Goal: Information Seeking & Learning: Compare options

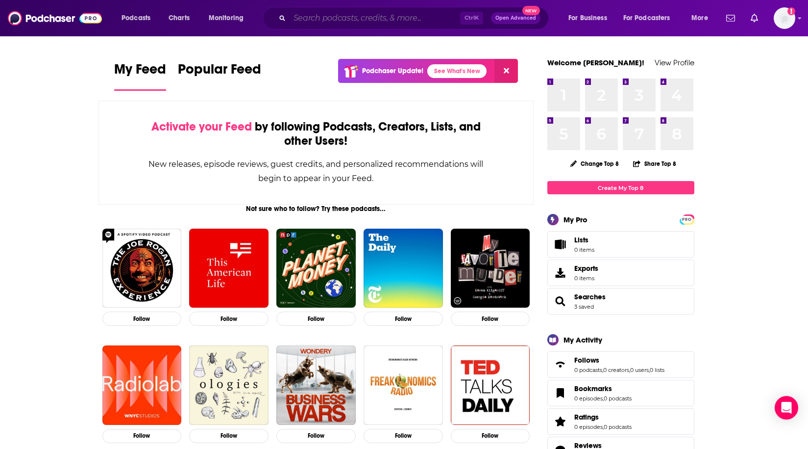
click at [360, 15] on input "Search podcasts, credits, & more..." at bounding box center [375, 18] width 171 height 16
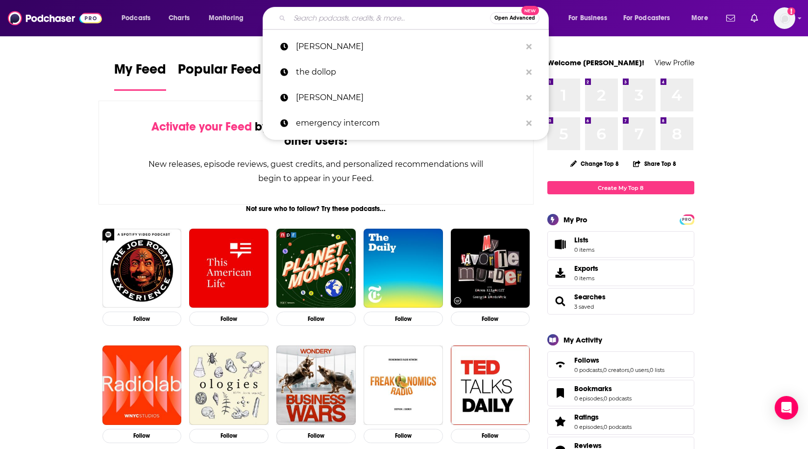
paste input "[PERSON_NAME] Travel Show"
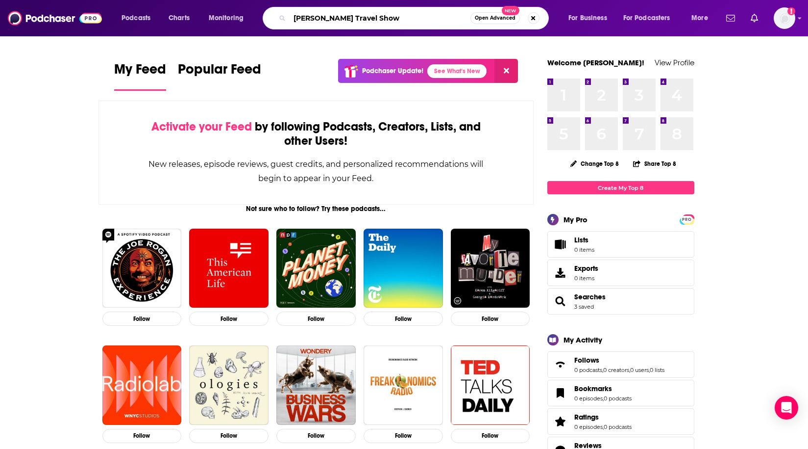
type input "[PERSON_NAME] Travel Show"
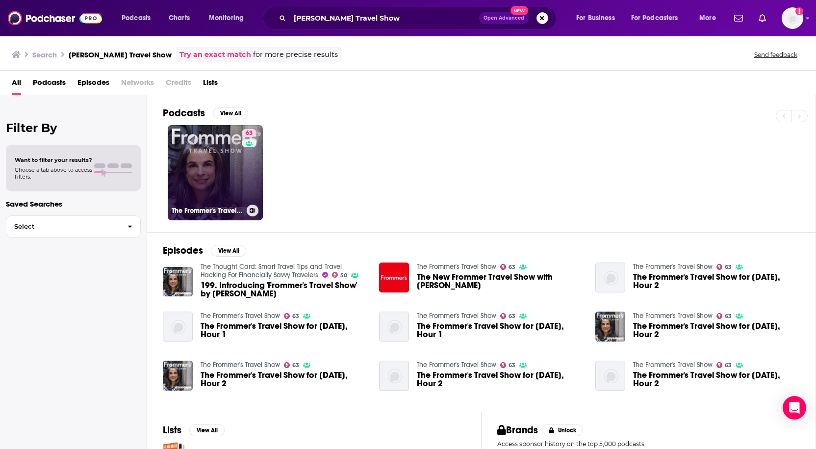
click at [221, 161] on link "63 The Frommer's Travel Show" at bounding box center [215, 172] width 95 height 95
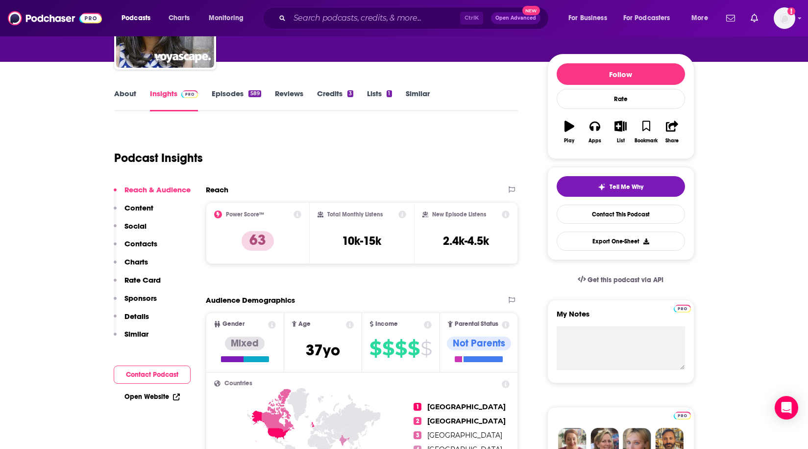
scroll to position [147, 0]
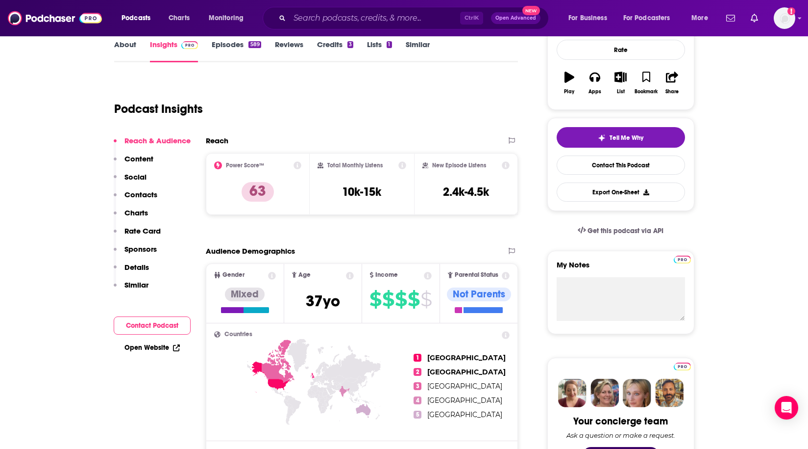
click at [143, 199] on p "Contacts" at bounding box center [141, 194] width 33 height 9
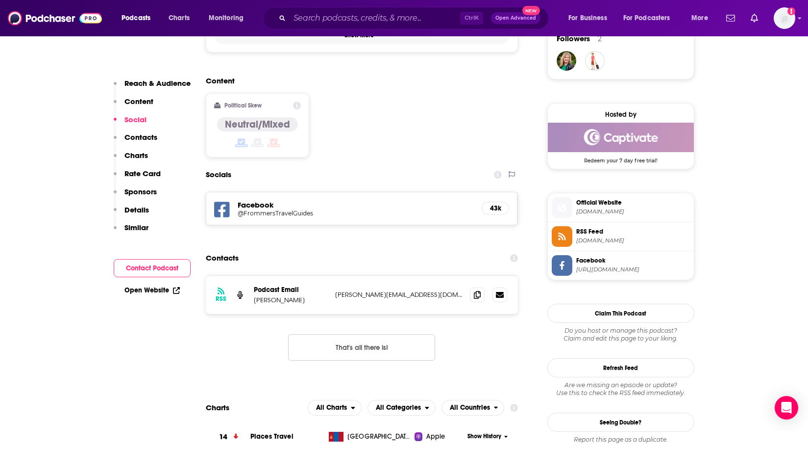
scroll to position [649, 0]
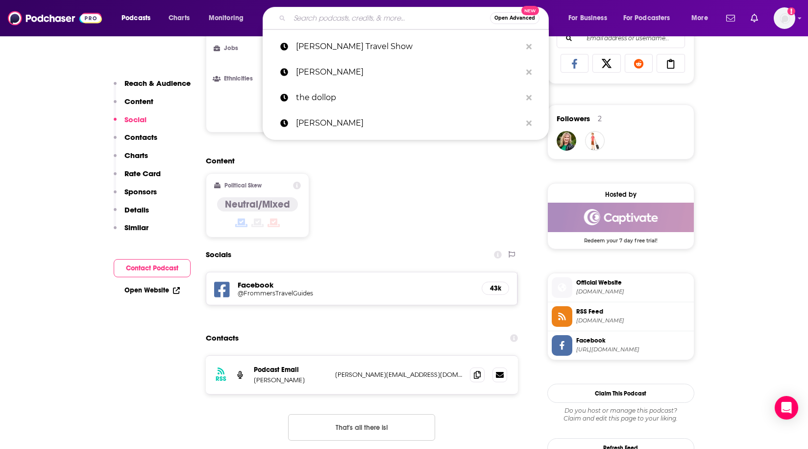
click at [369, 20] on input "Search podcasts, credits, & more..." at bounding box center [390, 18] width 200 height 16
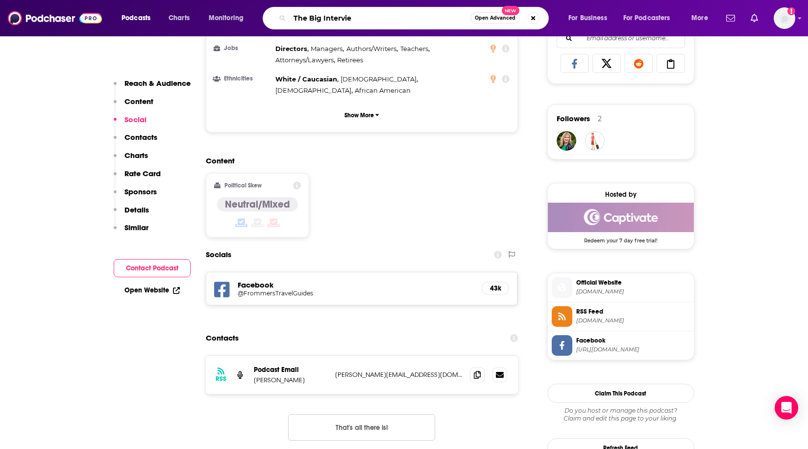
type input "The Big Interview"
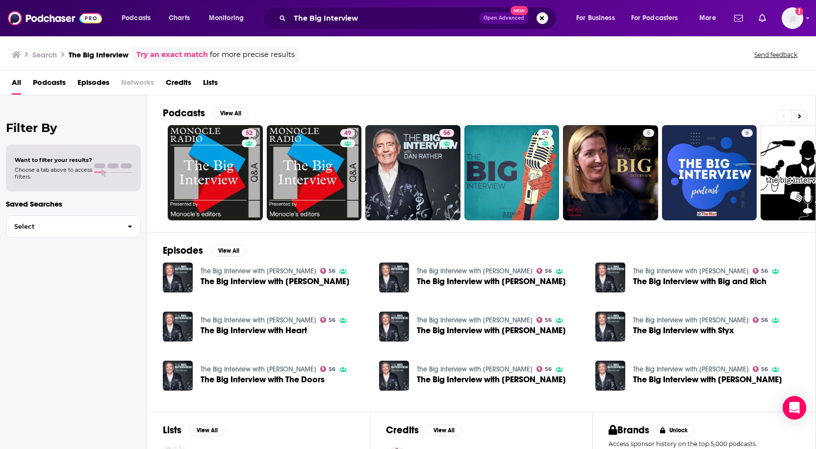
click at [55, 86] on span "Podcasts" at bounding box center [49, 85] width 33 height 20
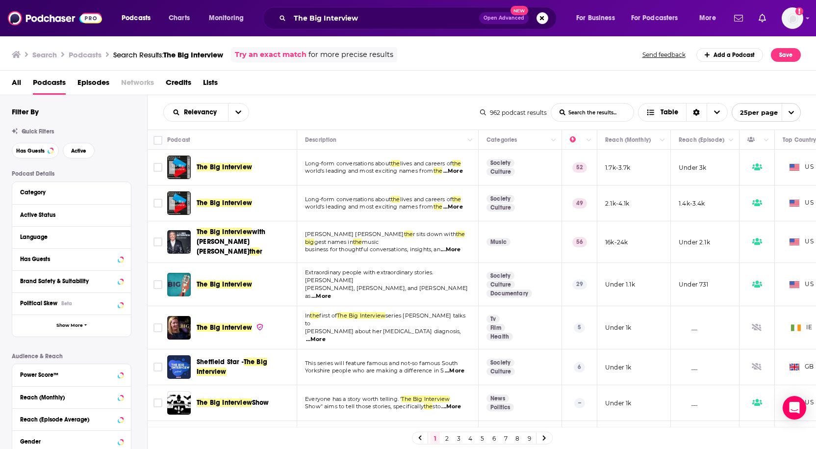
click at [248, 167] on span "The Big Interview" at bounding box center [224, 167] width 55 height 8
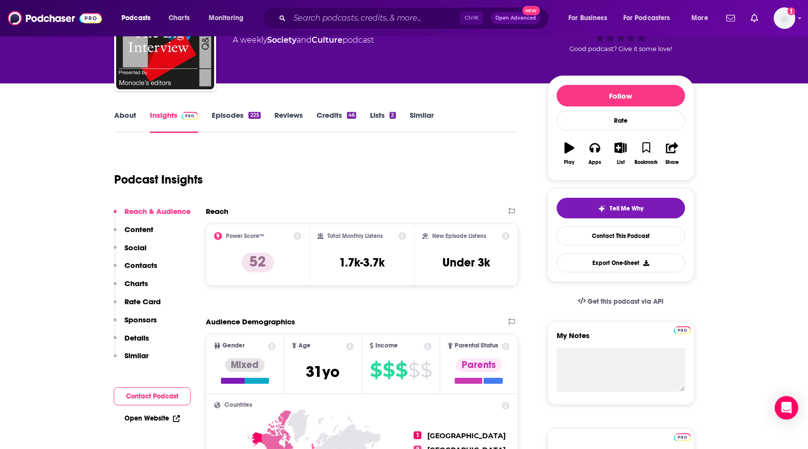
scroll to position [98, 0]
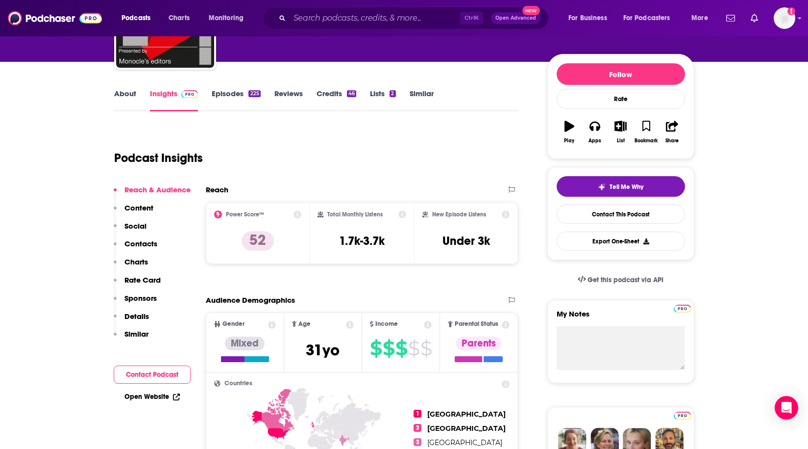
click at [121, 93] on link "About" at bounding box center [125, 100] width 22 height 23
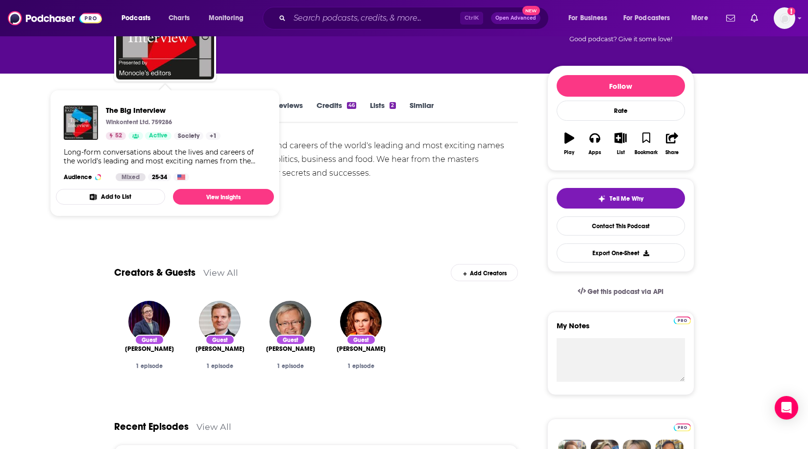
scroll to position [98, 0]
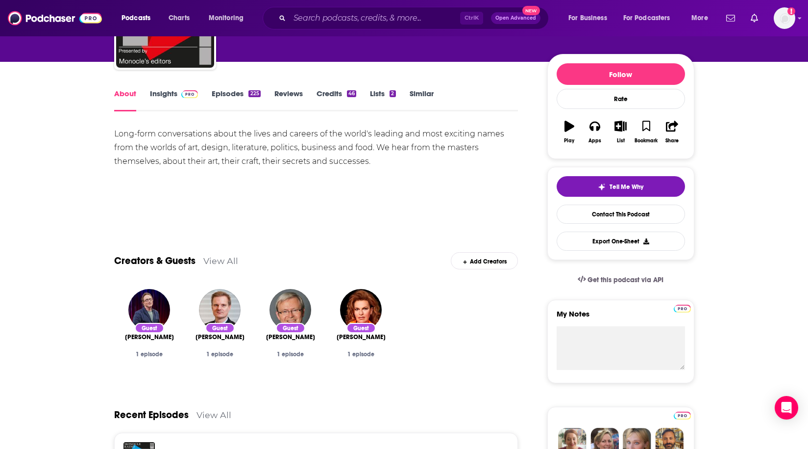
click at [236, 98] on link "Episodes 225" at bounding box center [236, 100] width 49 height 23
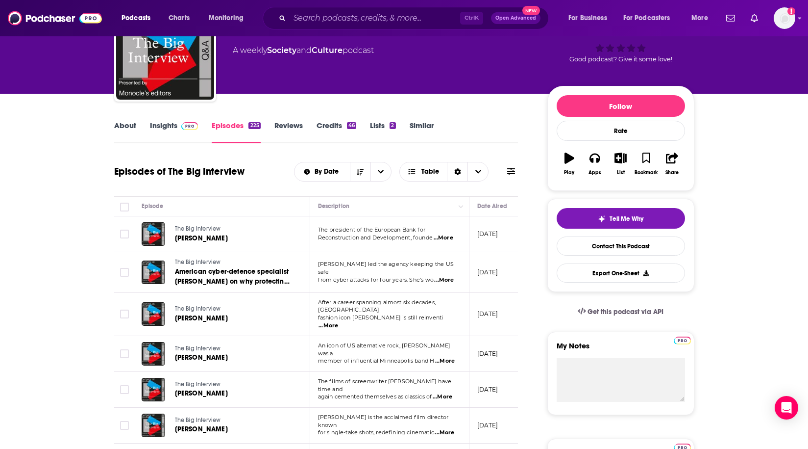
scroll to position [49, 0]
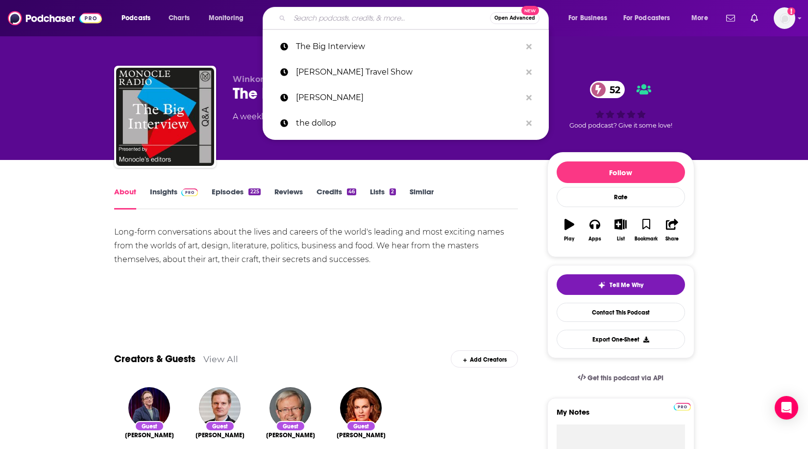
click at [342, 21] on input "Search podcasts, credits, & more..." at bounding box center [390, 18] width 200 height 16
paste input "The Thoughtful Travel Podcast"
type input "The Thoughtful Travel Podcast"
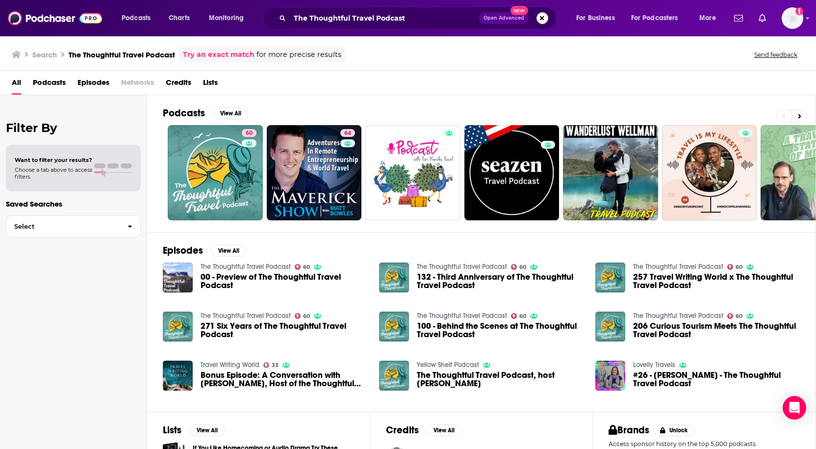
click at [217, 261] on div "Episodes View All The Thoughtful Travel Podcast 60 00 - Preview of The Thoughtf…" at bounding box center [481, 321] width 669 height 179
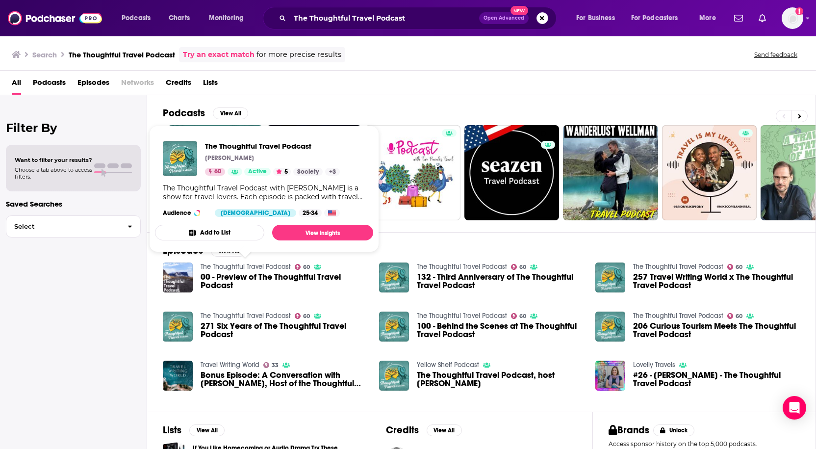
click at [218, 270] on link "The Thoughtful Travel Podcast" at bounding box center [245, 266] width 90 height 8
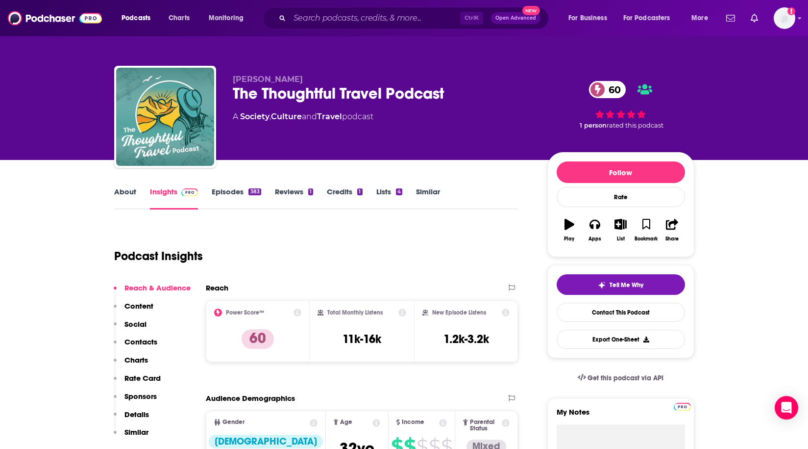
click at [131, 195] on link "About" at bounding box center [125, 198] width 22 height 23
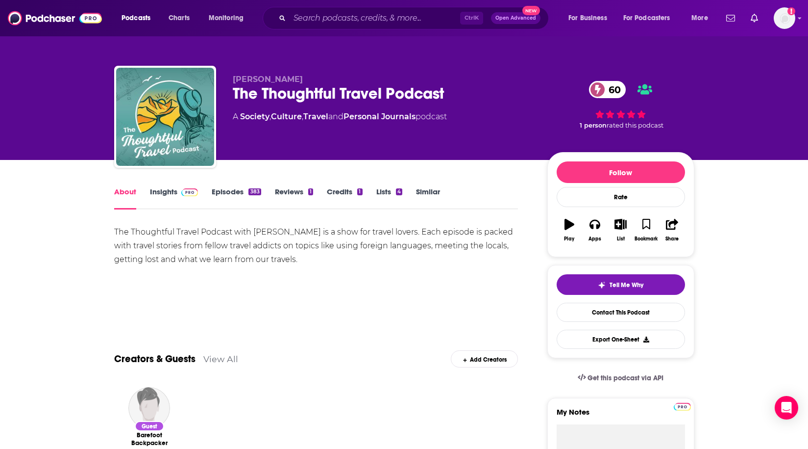
click at [163, 188] on link "Insights" at bounding box center [174, 198] width 49 height 23
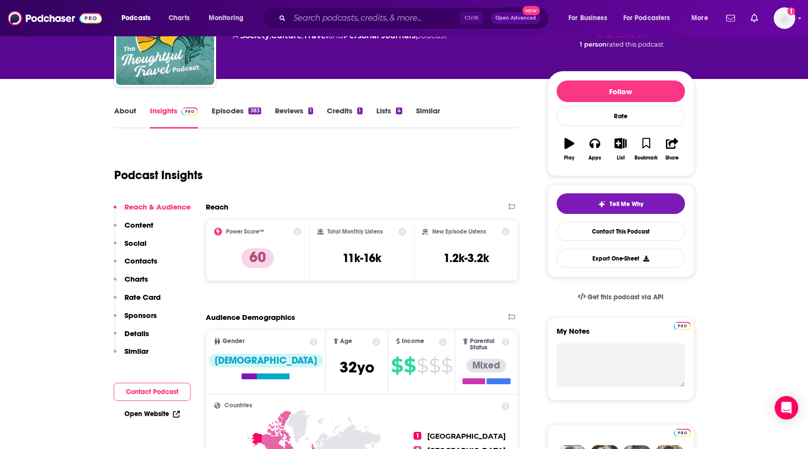
scroll to position [98, 0]
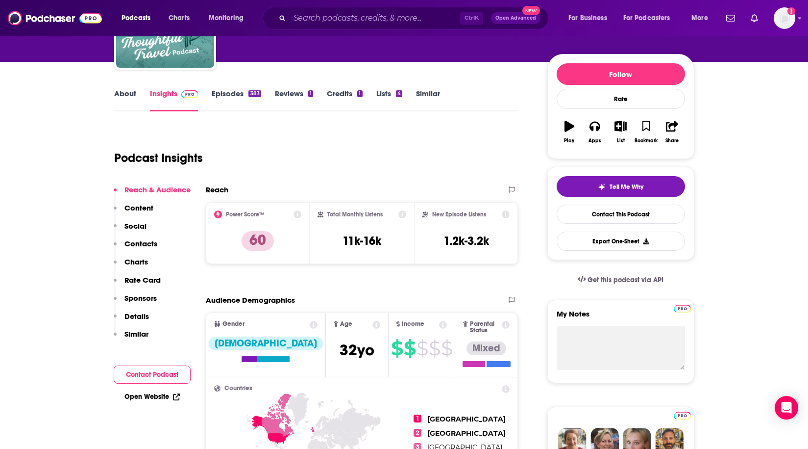
click at [140, 237] on button "Social" at bounding box center [130, 230] width 33 height 18
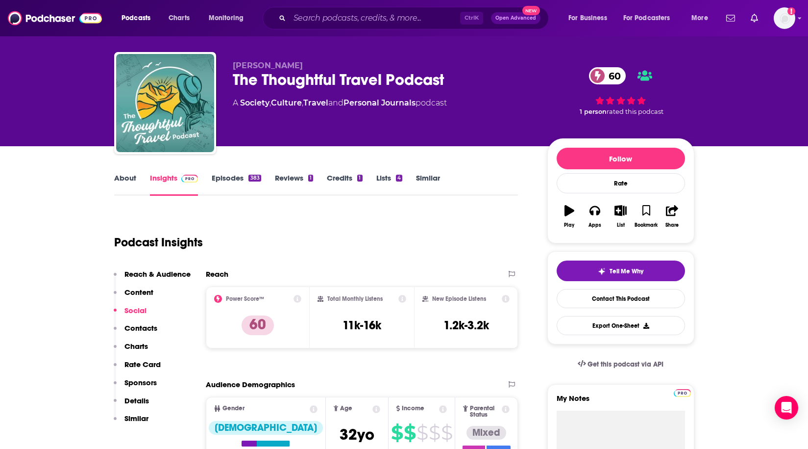
scroll to position [0, 0]
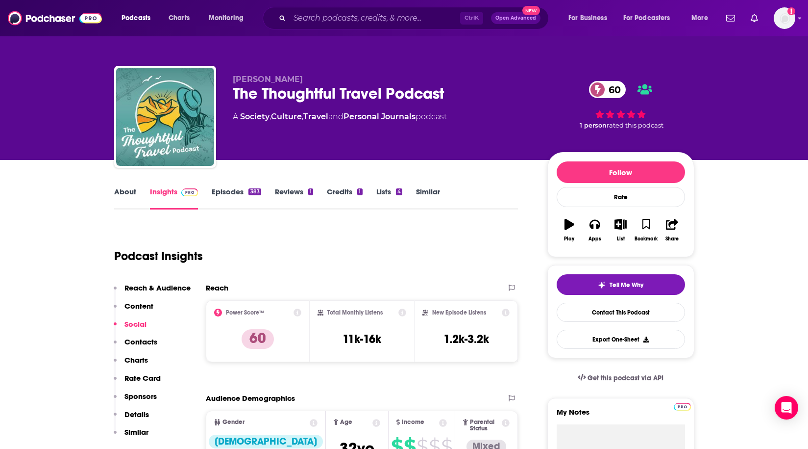
click at [140, 342] on p "Contacts" at bounding box center [141, 341] width 33 height 9
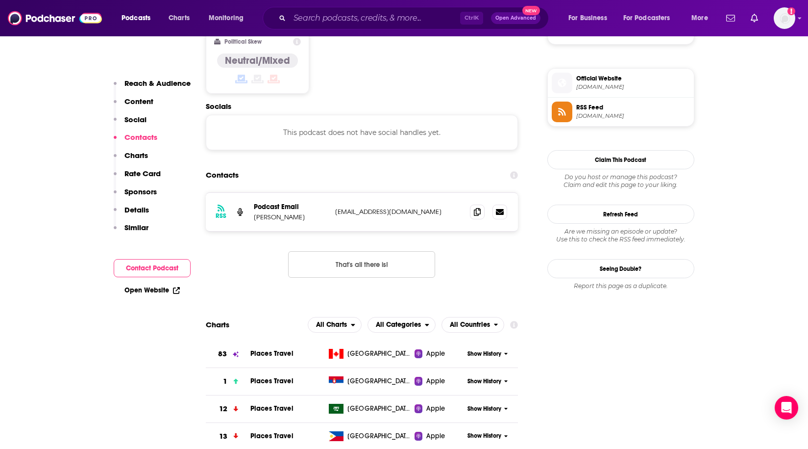
scroll to position [766, 0]
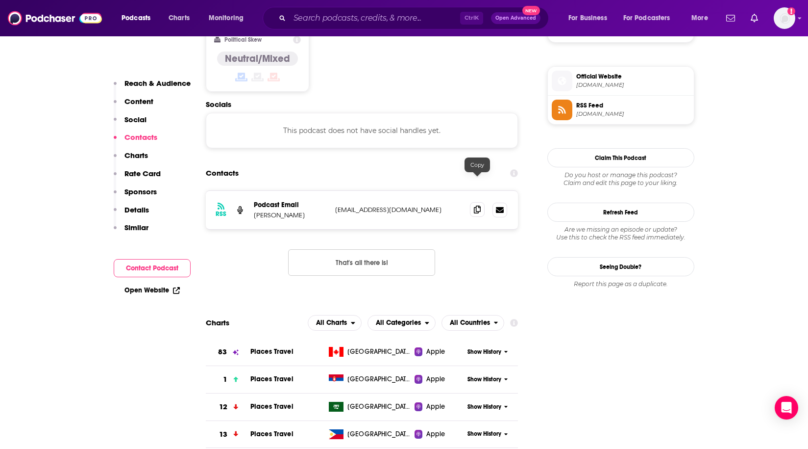
click at [482, 202] on span at bounding box center [477, 209] width 15 height 15
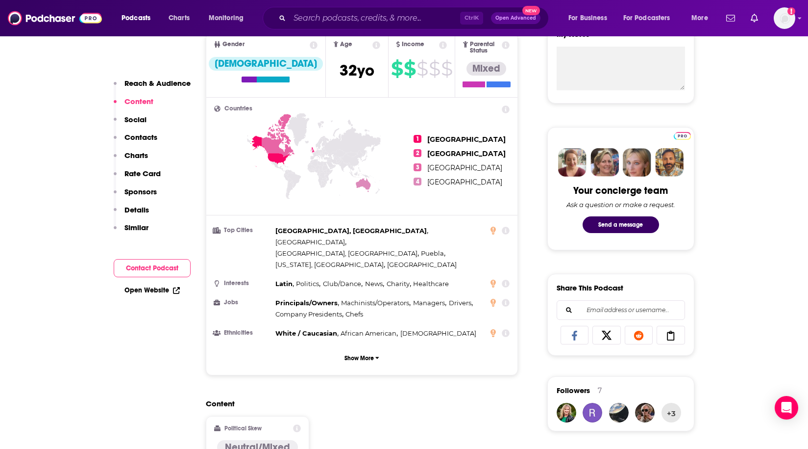
scroll to position [325, 0]
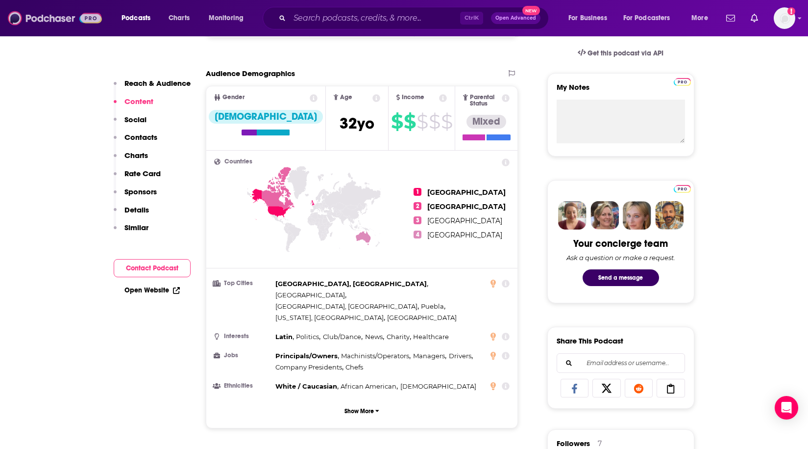
click at [41, 13] on img at bounding box center [55, 18] width 94 height 19
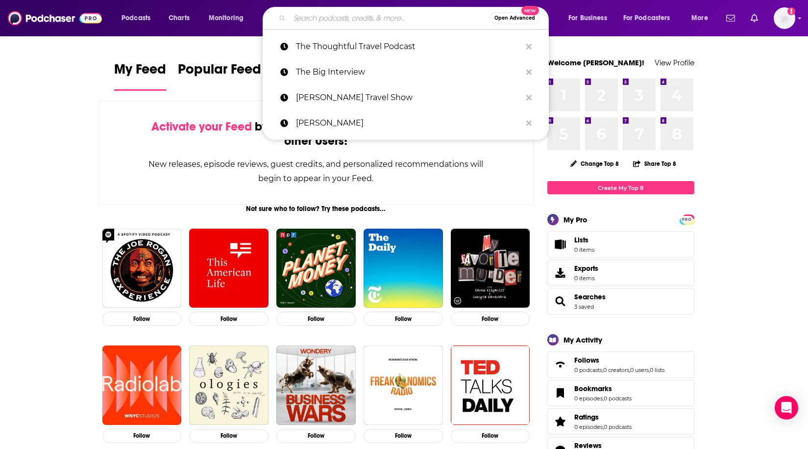
click at [333, 11] on input "Search podcasts, credits, & more..." at bounding box center [390, 18] width 200 height 16
paste input "Destination on the Left"
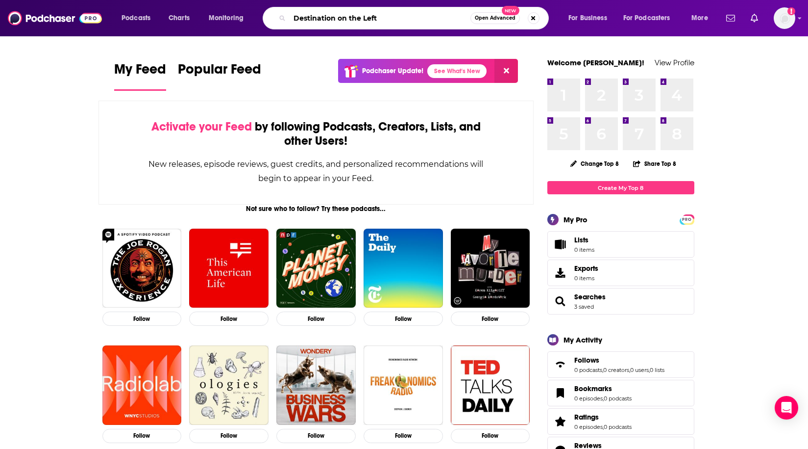
type input "Destination on the Left"
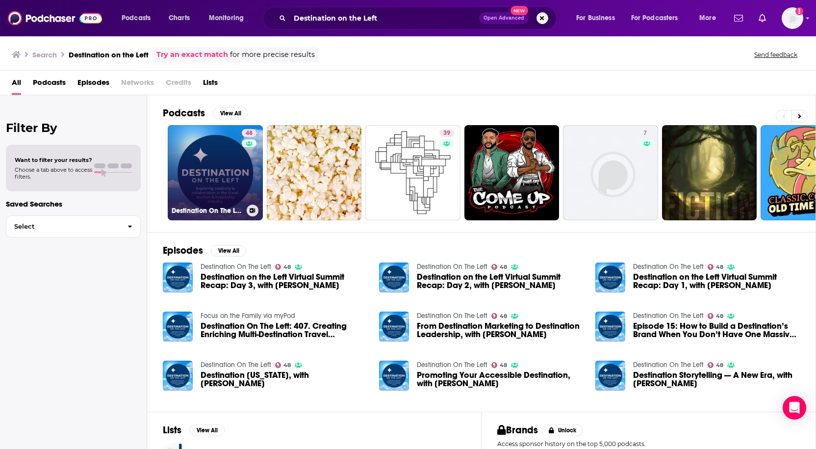
click at [214, 171] on link "48 Destination On The Left" at bounding box center [215, 172] width 95 height 95
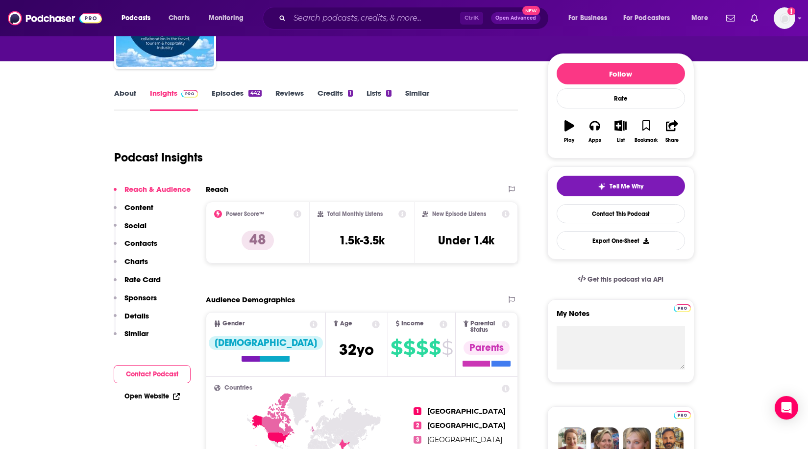
scroll to position [49, 0]
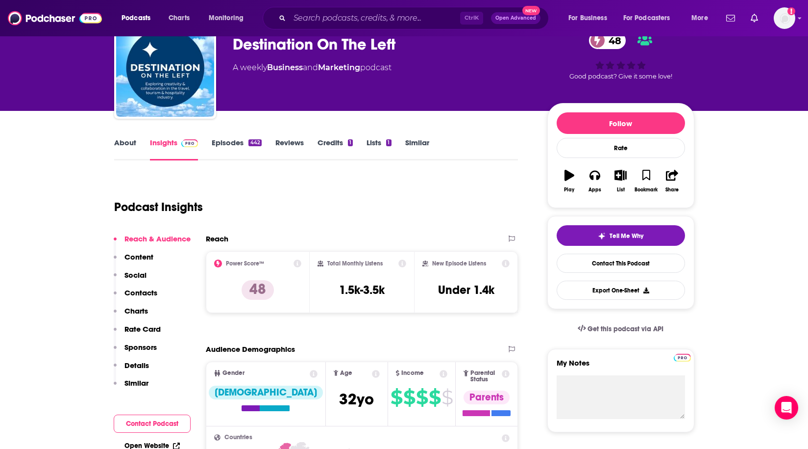
click at [131, 140] on link "About" at bounding box center [125, 149] width 22 height 23
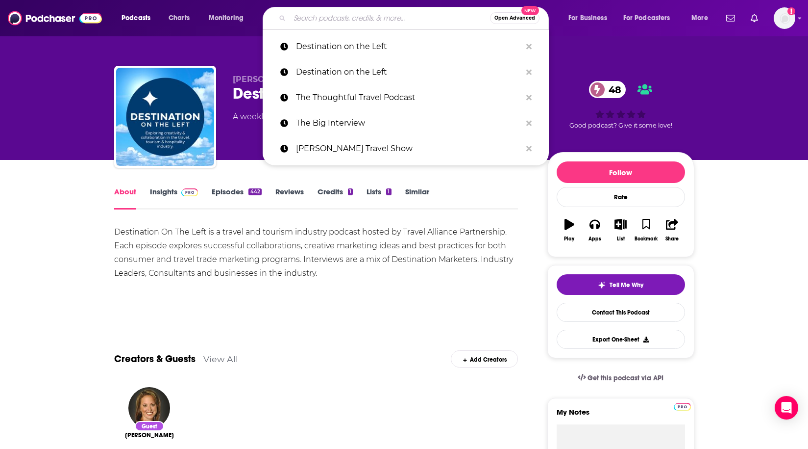
click at [305, 17] on input "Search podcasts, credits, & more..." at bounding box center [390, 18] width 200 height 16
paste input "Travel Tales (Afar)"
type input "Travel Tales (Afar)"
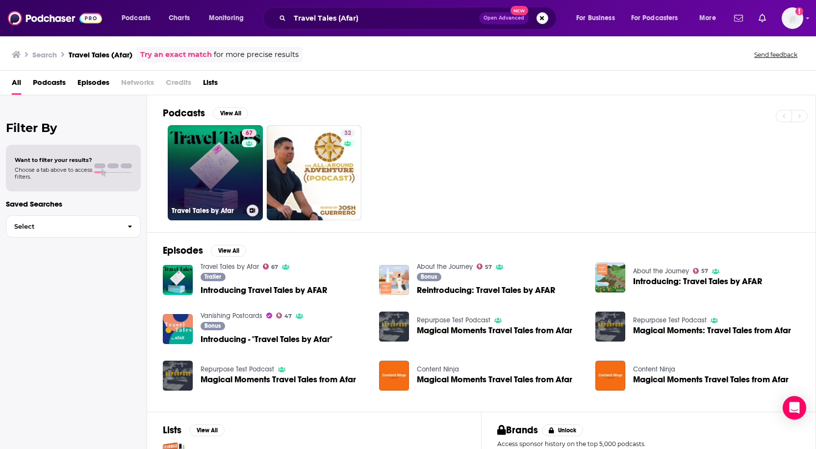
click at [202, 177] on link "67 Travel Tales by Afar" at bounding box center [215, 172] width 95 height 95
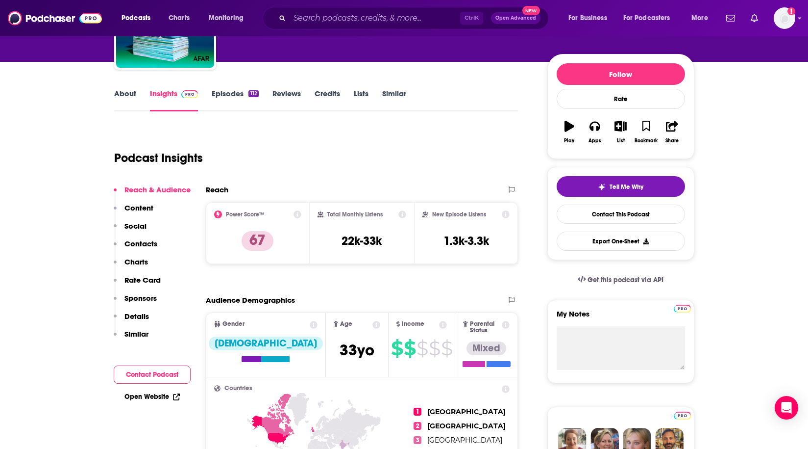
scroll to position [147, 0]
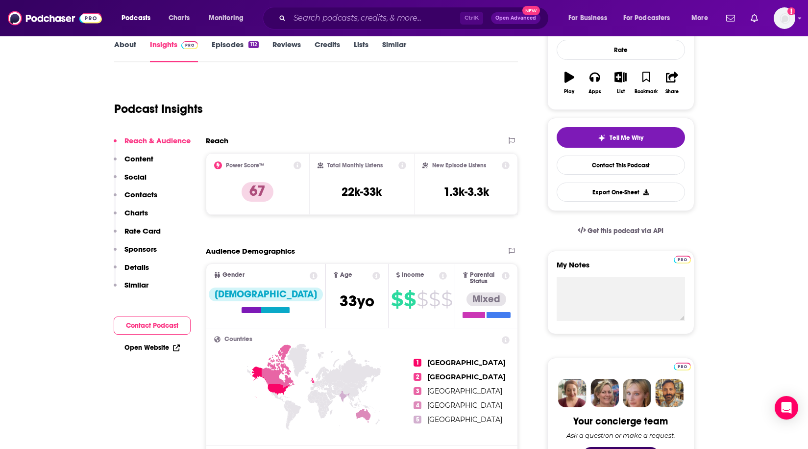
click at [140, 158] on p "Content" at bounding box center [139, 158] width 29 height 9
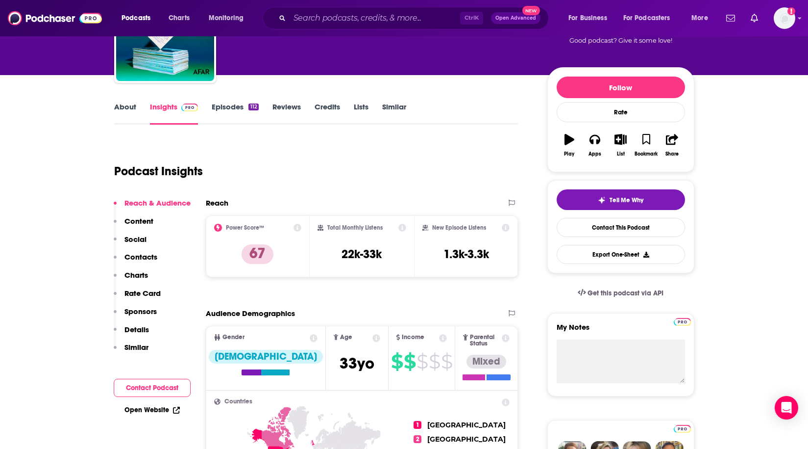
scroll to position [84, 0]
click at [240, 110] on link "Episodes 112" at bounding box center [235, 113] width 47 height 23
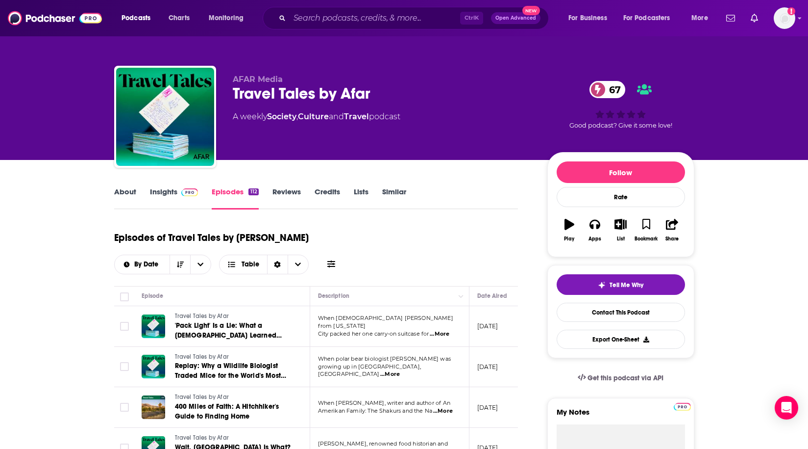
click at [120, 190] on link "About" at bounding box center [125, 198] width 22 height 23
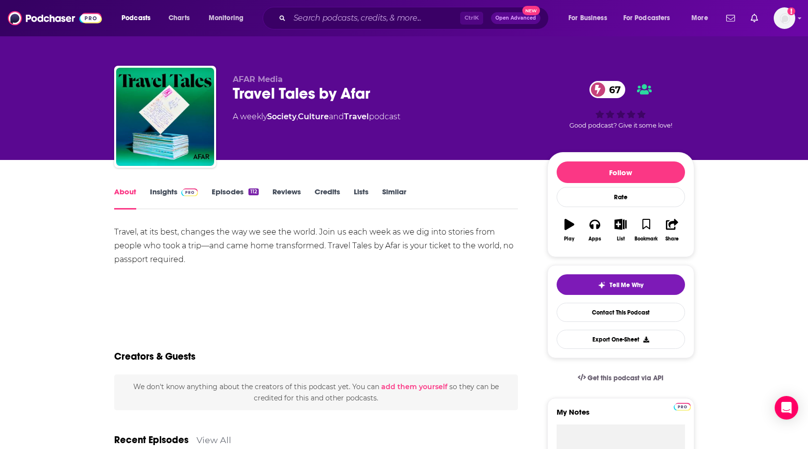
click at [171, 192] on link "Insights" at bounding box center [174, 198] width 49 height 23
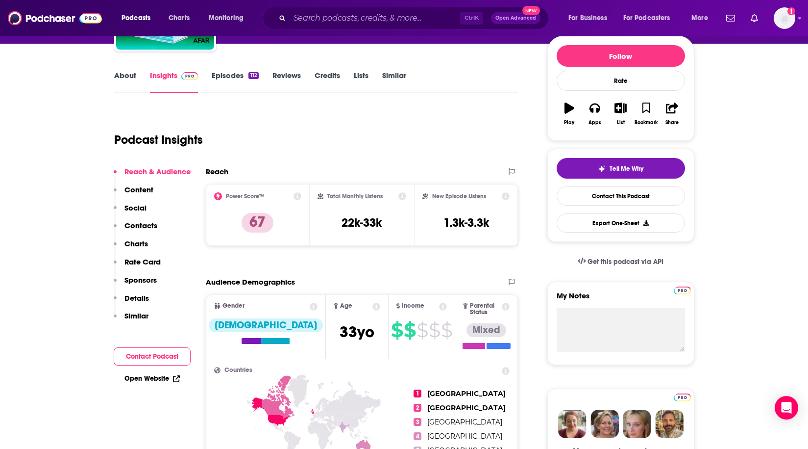
scroll to position [147, 0]
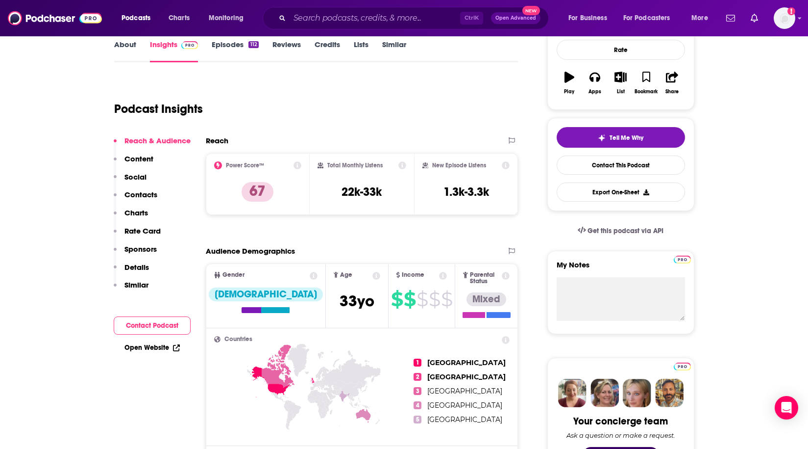
click at [130, 199] on p "Contacts" at bounding box center [141, 194] width 33 height 9
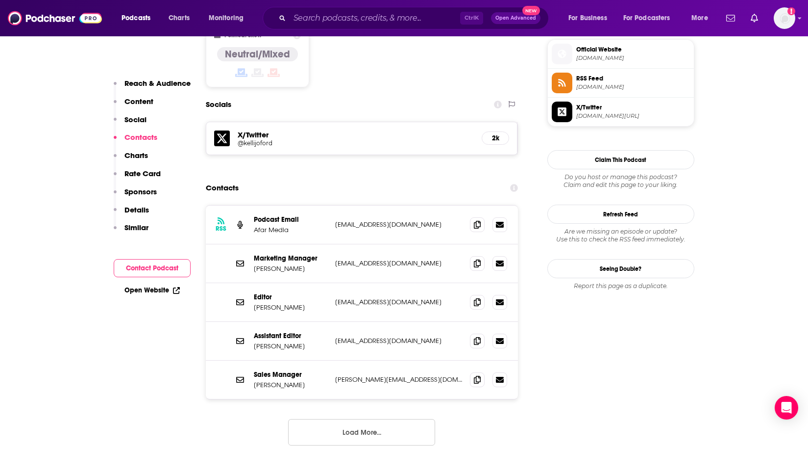
scroll to position [796, 0]
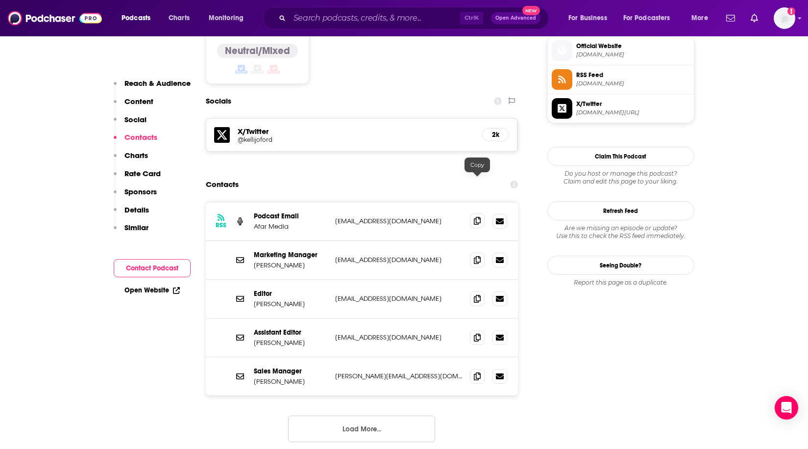
click at [484, 213] on span at bounding box center [477, 220] width 15 height 15
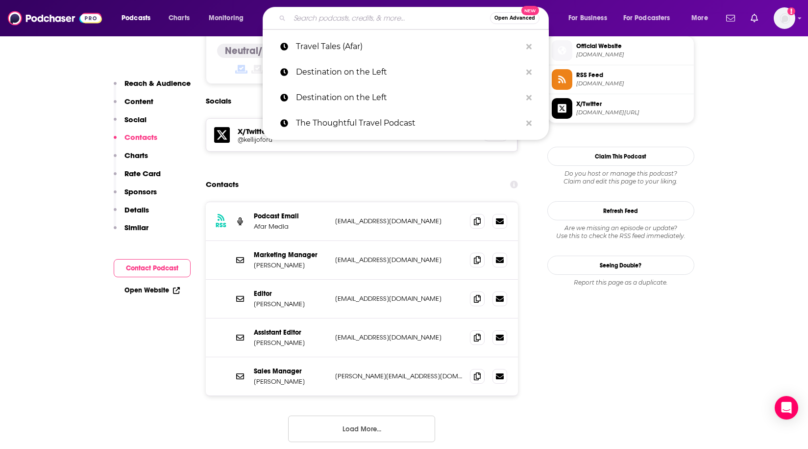
click at [333, 23] on input "Search podcasts, credits, & more..." at bounding box center [390, 18] width 200 height 16
paste input "No Vacancy Podcast"
type input "No Vacancy Podcast"
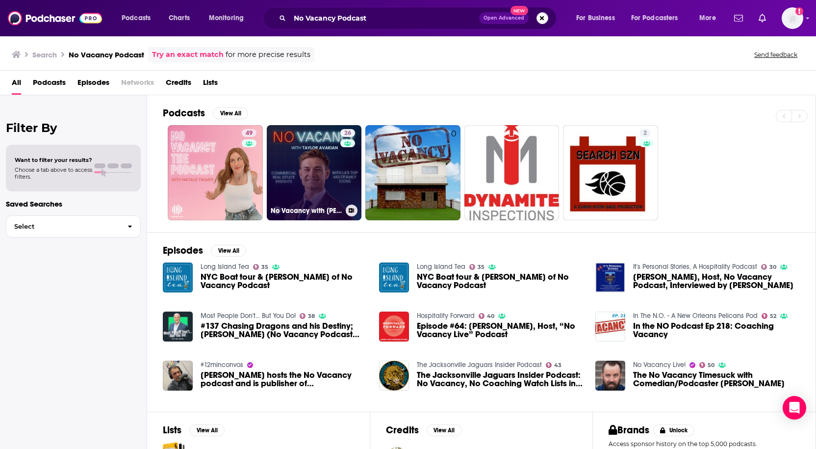
click at [317, 180] on link "26 No Vacancy with [PERSON_NAME]" at bounding box center [314, 172] width 95 height 95
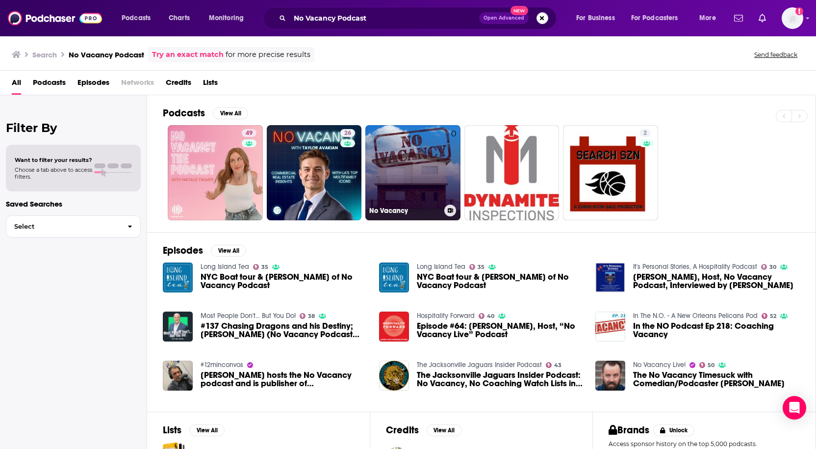
click at [415, 144] on link "0 No Vacancy" at bounding box center [412, 172] width 95 height 95
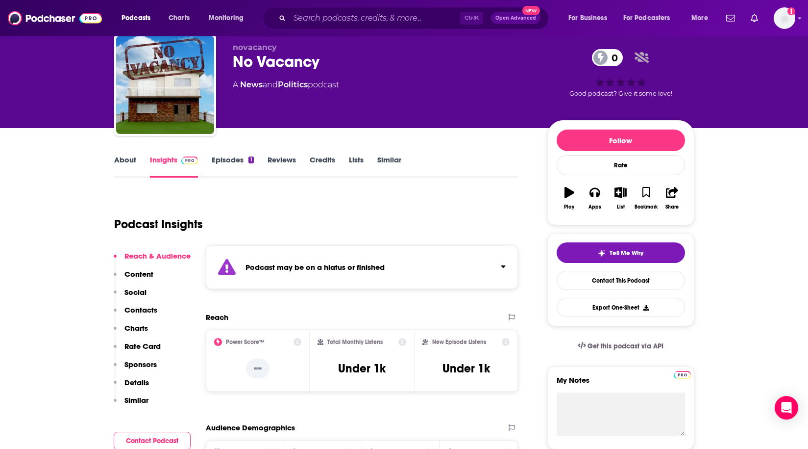
scroll to position [49, 0]
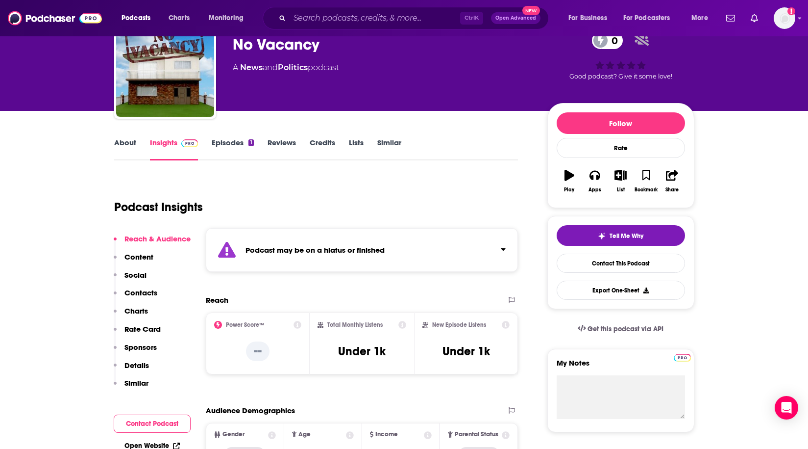
click at [123, 294] on button "Contacts" at bounding box center [136, 297] width 44 height 18
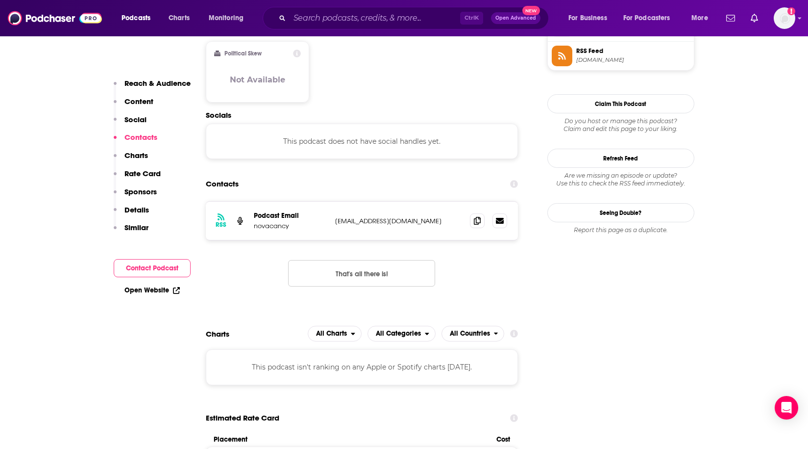
scroll to position [835, 0]
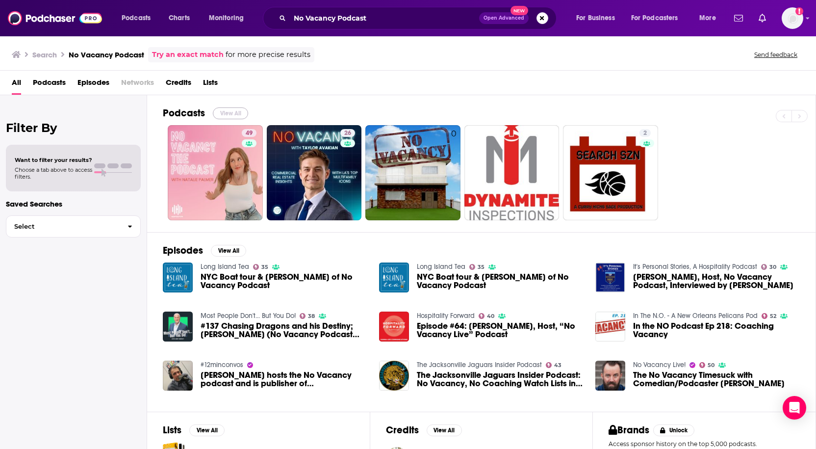
click at [223, 113] on button "View All" at bounding box center [230, 113] width 35 height 12
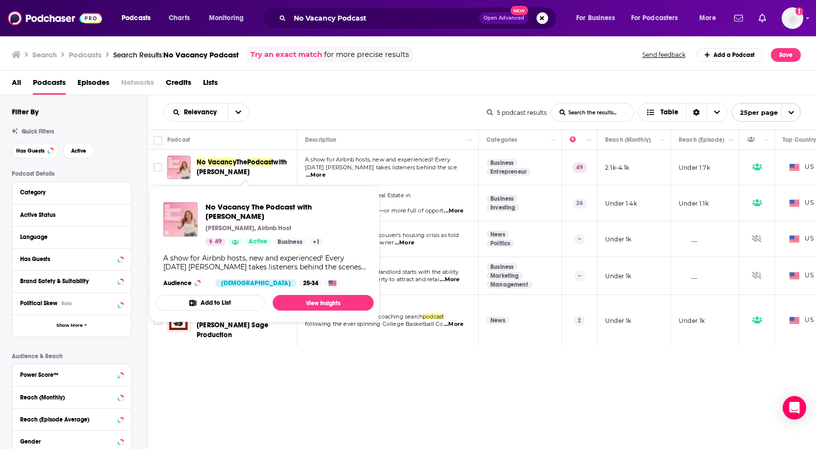
click at [236, 160] on span "The" at bounding box center [241, 162] width 11 height 8
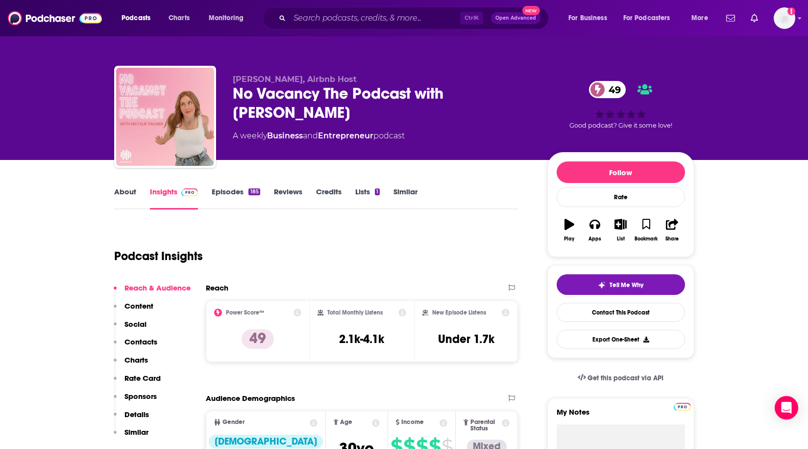
click at [119, 188] on link "About" at bounding box center [125, 198] width 22 height 23
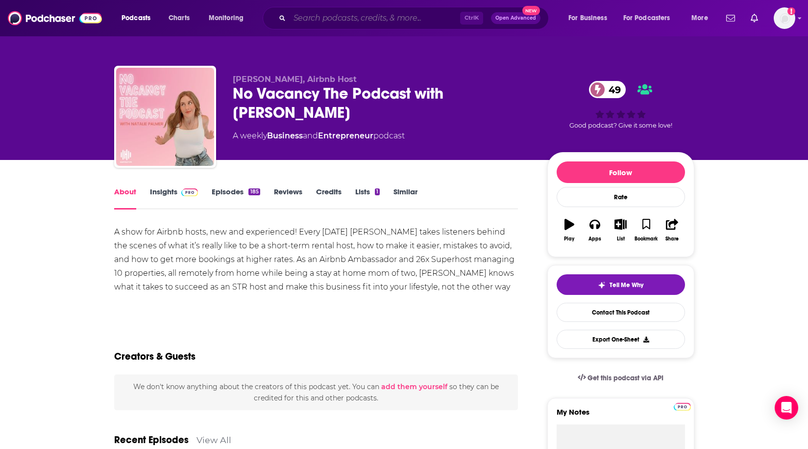
click at [316, 22] on input "Search podcasts, credits, & more..." at bounding box center [375, 18] width 171 height 16
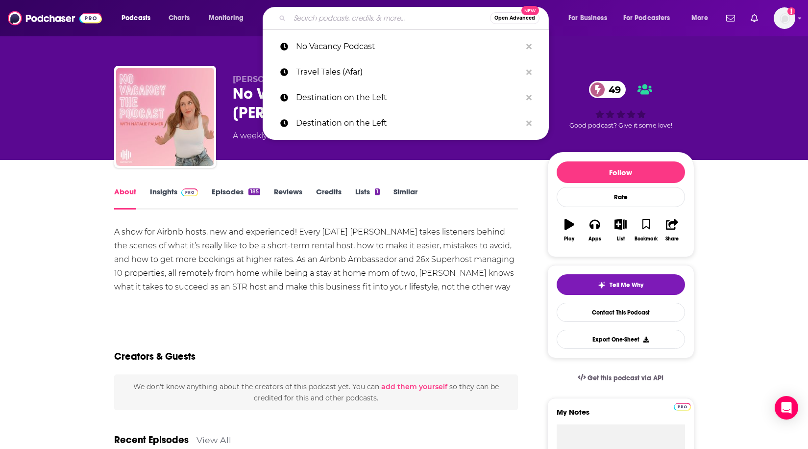
paste input "Well-Traveled with AAA"
type input "Well-Traveled with AAA"
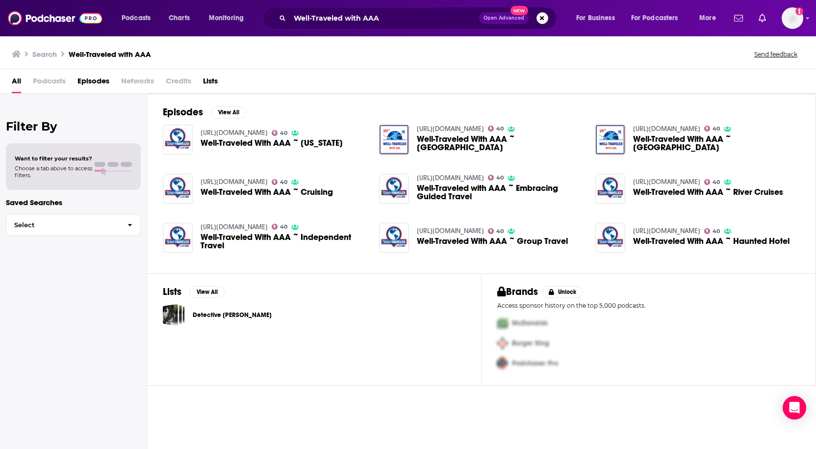
click at [275, 124] on div "[URL][DOMAIN_NAME] 40 Well-Traveled With AAA ~ [US_STATE]" at bounding box center [271, 139] width 142 height 30
click at [255, 127] on div "[URL][DOMAIN_NAME] 40 Well-Traveled With AAA ~ [US_STATE]" at bounding box center [271, 139] width 142 height 30
click at [199, 114] on h2 "Episodes" at bounding box center [183, 112] width 40 height 12
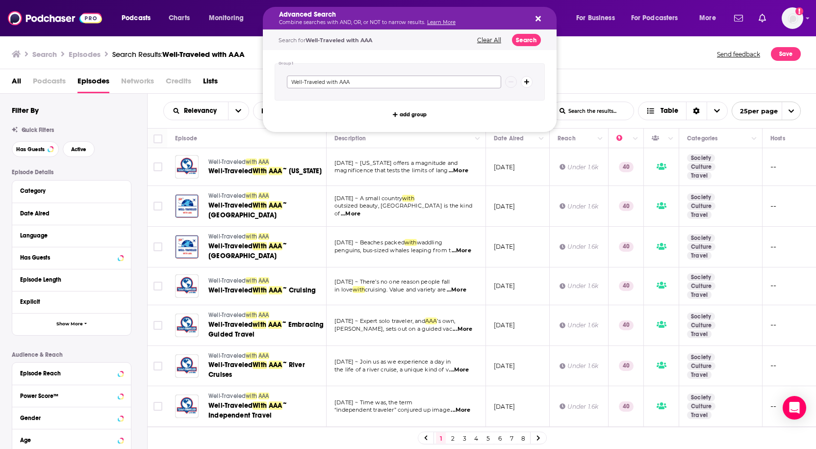
click at [360, 76] on input "Well-Traveled with AAA" at bounding box center [394, 81] width 214 height 13
type input "Well-Traveled"
click at [508, 28] on div "Advanced Search Combine searches with AND, OR, or NOT to narrow results. Learn …" at bounding box center [419, 18] width 294 height 23
click at [522, 36] on button "Search" at bounding box center [526, 40] width 29 height 12
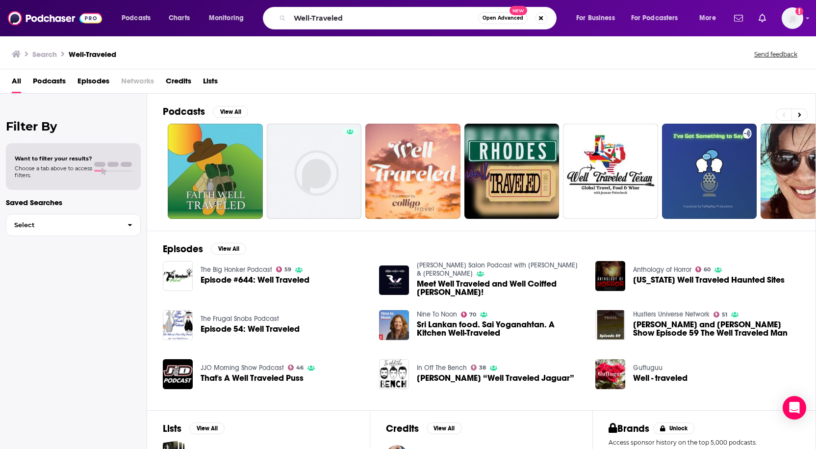
click at [340, 261] on div "The Big Honker Podcast 59 Episode #644: Well Traveled" at bounding box center [265, 276] width 204 height 30
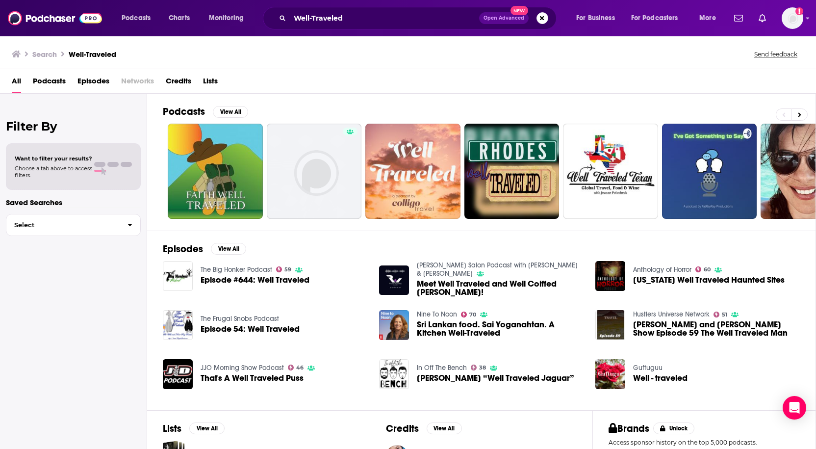
click at [320, 273] on div "The Big Honker Podcast 59 Episode #644: Well Traveled" at bounding box center [265, 276] width 204 height 30
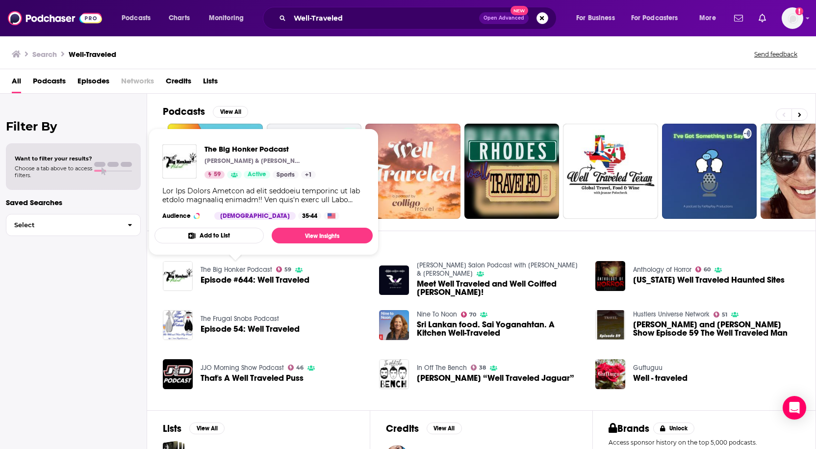
click at [250, 266] on link "The Big Honker Podcast" at bounding box center [236, 269] width 72 height 8
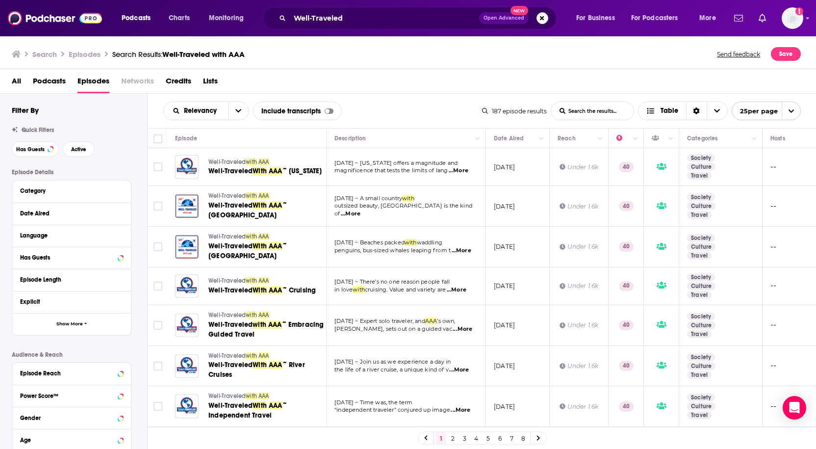
click at [52, 84] on span "Podcasts" at bounding box center [49, 83] width 33 height 20
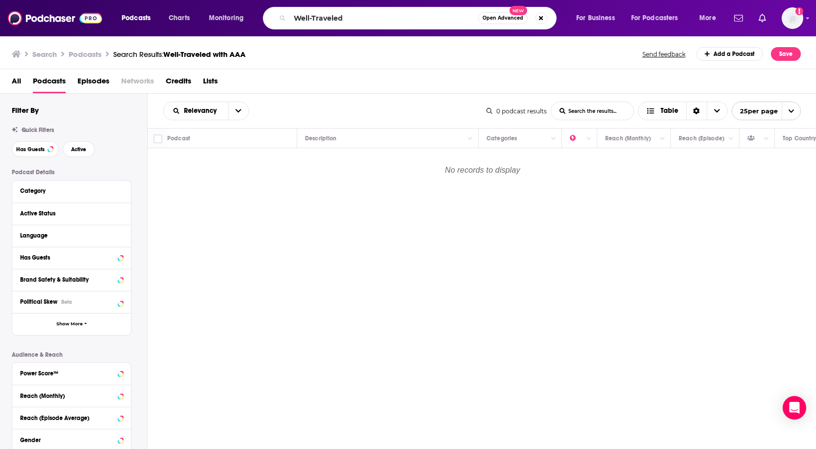
click at [193, 36] on div "Search Podcasts Search Results: Well-Traveled with AAA Send feedback Add a Podc…" at bounding box center [408, 52] width 816 height 34
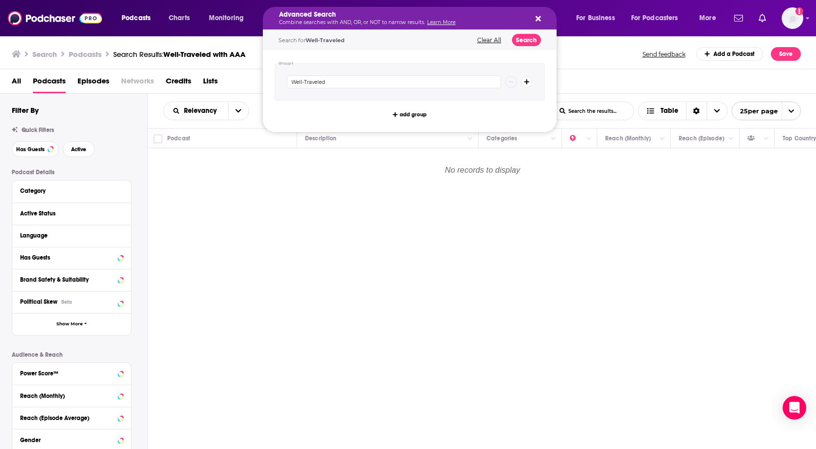
drag, startPoint x: 344, startPoint y: 17, endPoint x: 252, endPoint y: 9, distance: 92.0
click at [537, 18] on icon "Search podcasts, credits, & more..." at bounding box center [537, 18] width 5 height 5
click at [336, 83] on input "Well-Traveled" at bounding box center [394, 81] width 214 height 13
drag, startPoint x: 336, startPoint y: 83, endPoint x: 189, endPoint y: 70, distance: 148.2
click at [189, 70] on div "Podcasts Charts Monitoring Advanced Search Combine searches with AND, OR, or NO…" at bounding box center [408, 224] width 816 height 449
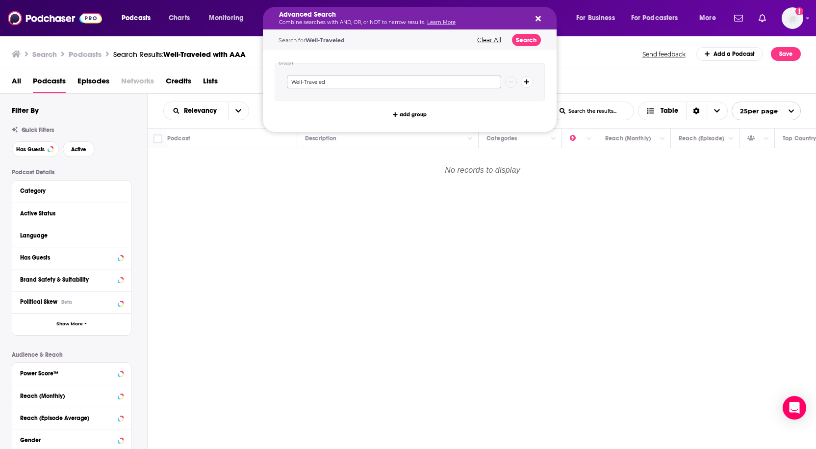
paste input "with AAA"
type input "Well-Traveled with AAA"
click at [523, 43] on button "Search" at bounding box center [526, 40] width 29 height 12
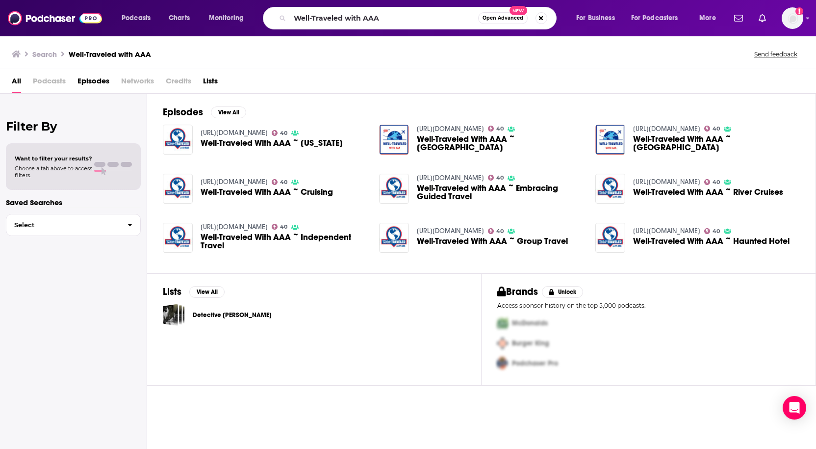
click at [285, 143] on span "Well-Traveled With AAA ~ [US_STATE]" at bounding box center [271, 143] width 142 height 8
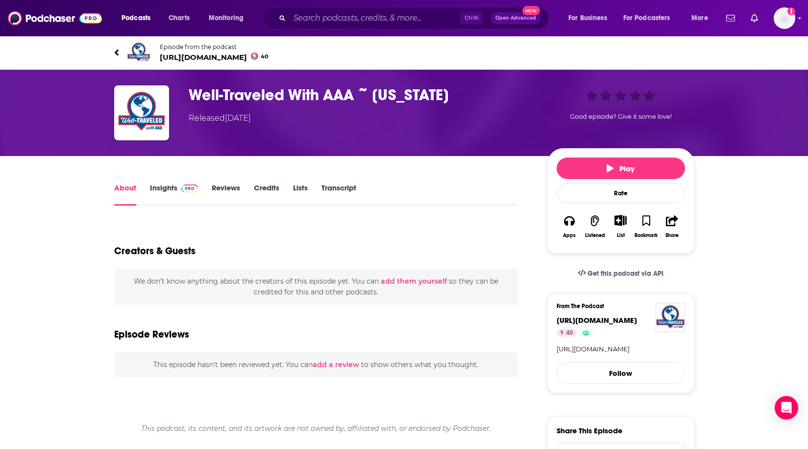
type input "[URL][DOMAIN_NAME][US_STATE]"
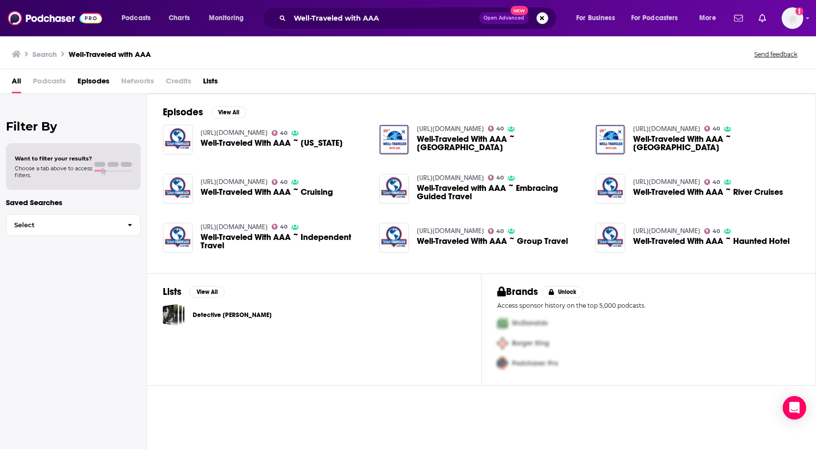
click at [337, 26] on div "Well-Traveled with AAA Open Advanced New" at bounding box center [410, 18] width 294 height 23
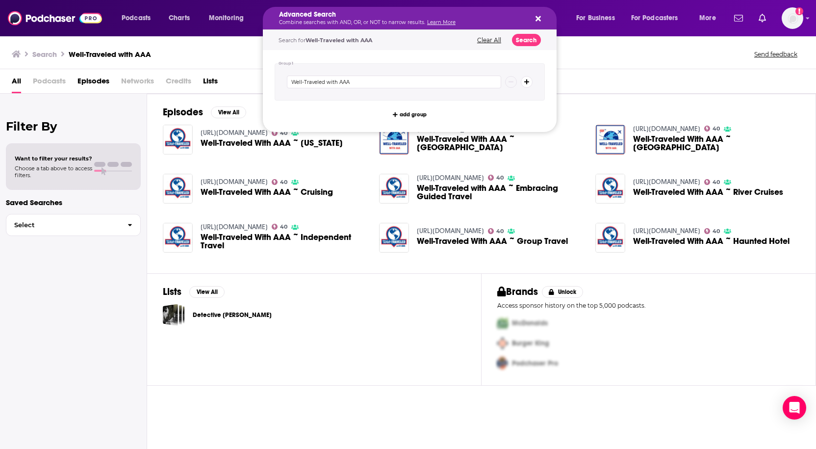
drag, startPoint x: 389, startPoint y: 18, endPoint x: 245, endPoint y: 19, distance: 144.6
drag, startPoint x: 361, startPoint y: 83, endPoint x: 230, endPoint y: 92, distance: 131.2
click at [230, 92] on div "Podcasts Charts Monitoring Advanced Search Combine searches with AND, OR, or NO…" at bounding box center [408, 224] width 816 height 449
paste input "Humans of Travel Podcast (TravelAge West)"
type input "Humans of Travel Podcast (TravelAge West)"
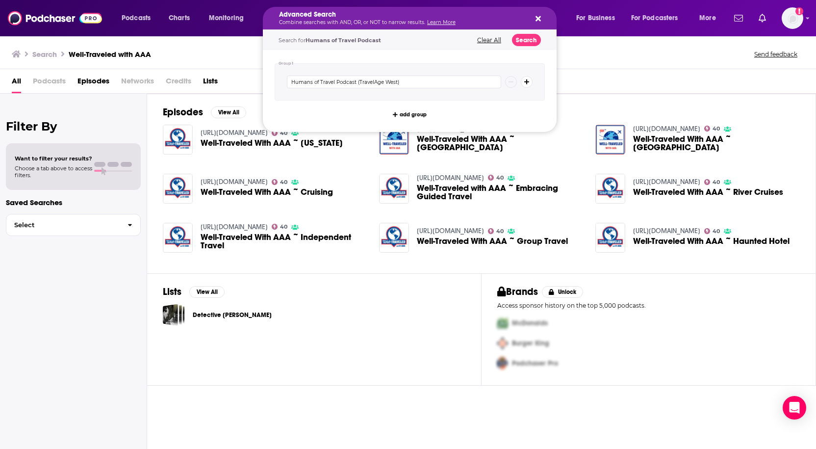
click at [527, 47] on div "Search for Humans of Travel Podcast Clear All Search" at bounding box center [410, 40] width 294 height 20
click at [527, 44] on button "Search" at bounding box center [526, 40] width 29 height 12
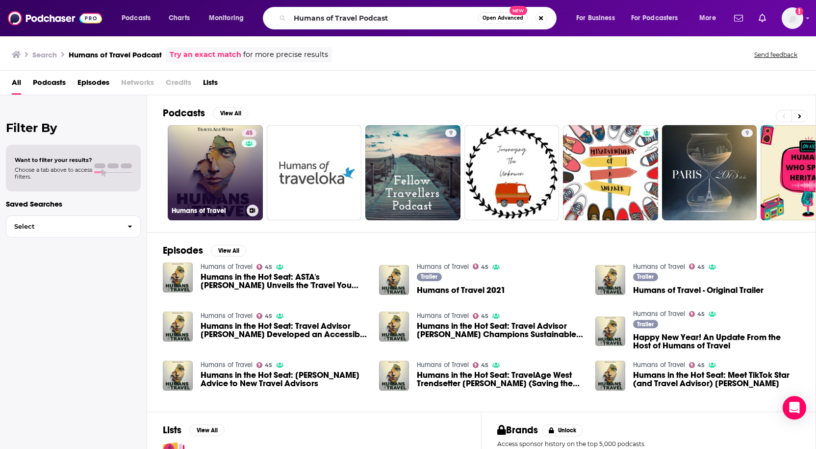
click at [181, 182] on link "45 Humans of Travel" at bounding box center [215, 172] width 95 height 95
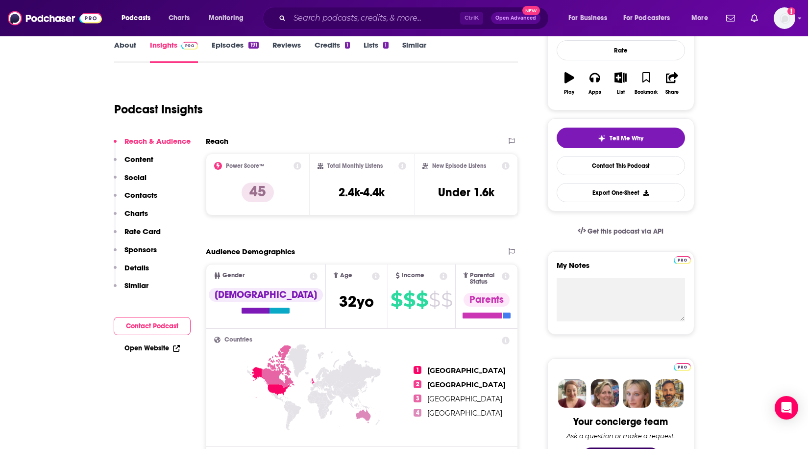
scroll to position [49, 0]
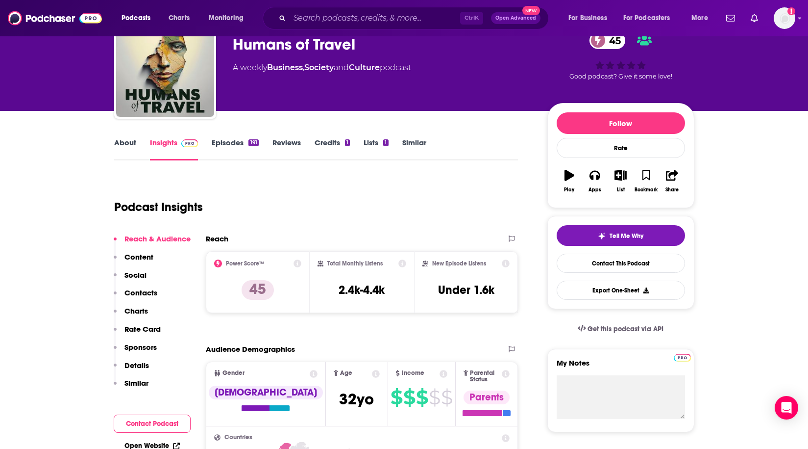
click at [224, 143] on link "Episodes 191" at bounding box center [235, 149] width 47 height 23
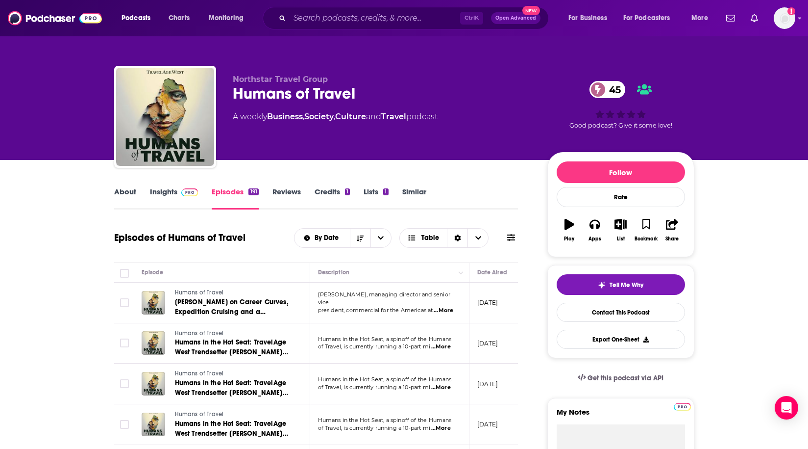
click at [496, 301] on p "[DATE]" at bounding box center [487, 302] width 21 height 8
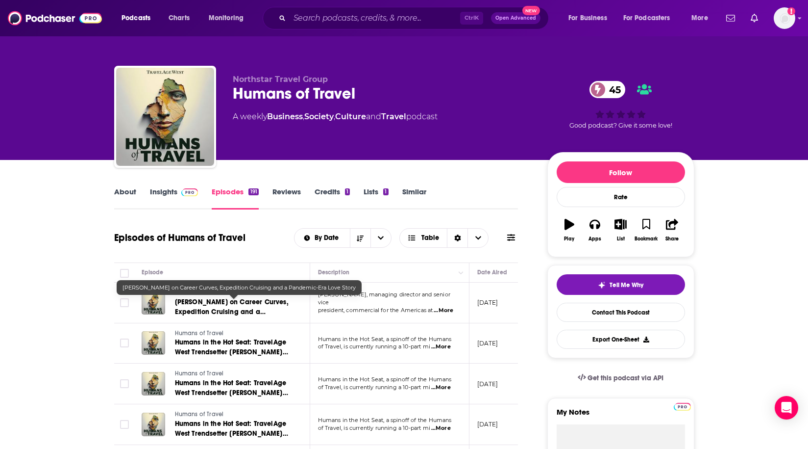
click at [258, 307] on span "[PERSON_NAME] on Career Curves, Expedition Cruising and a Pandemic-Era Love Sto…" at bounding box center [232, 312] width 114 height 28
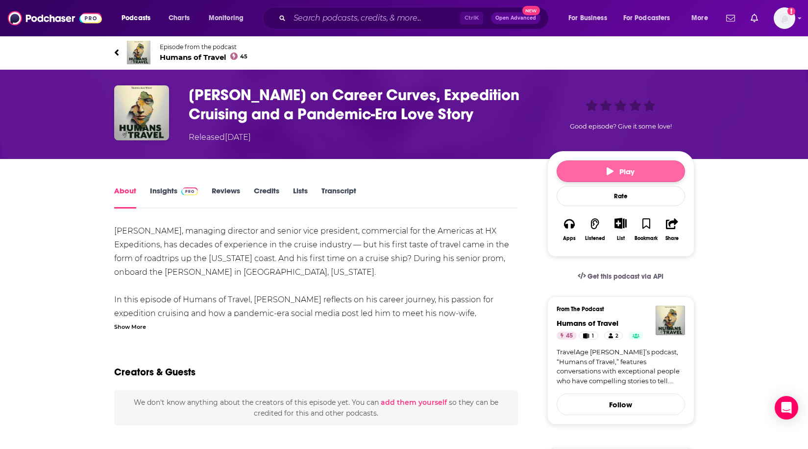
click at [614, 175] on span "Play" at bounding box center [621, 171] width 28 height 9
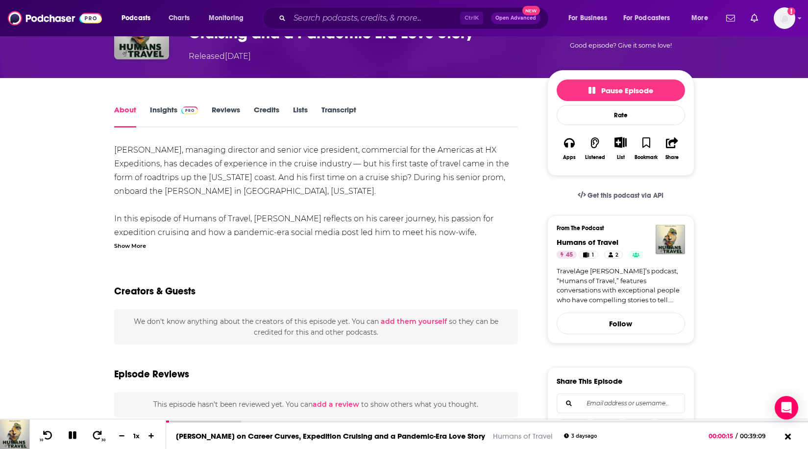
scroll to position [98, 0]
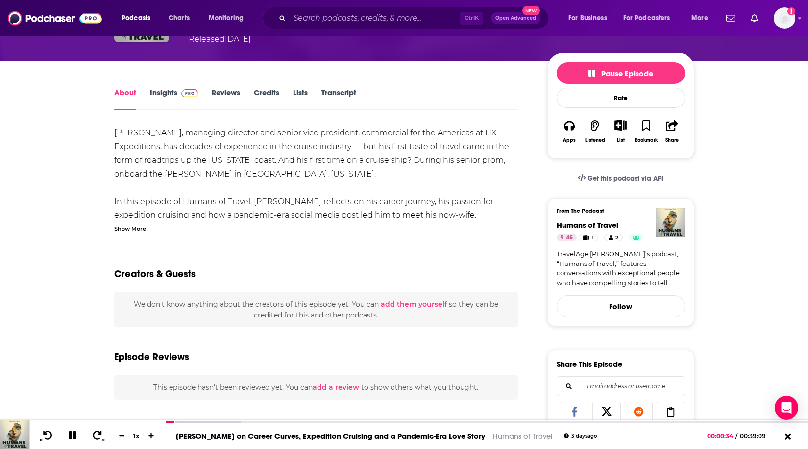
click at [133, 223] on div "Show More" at bounding box center [130, 227] width 32 height 9
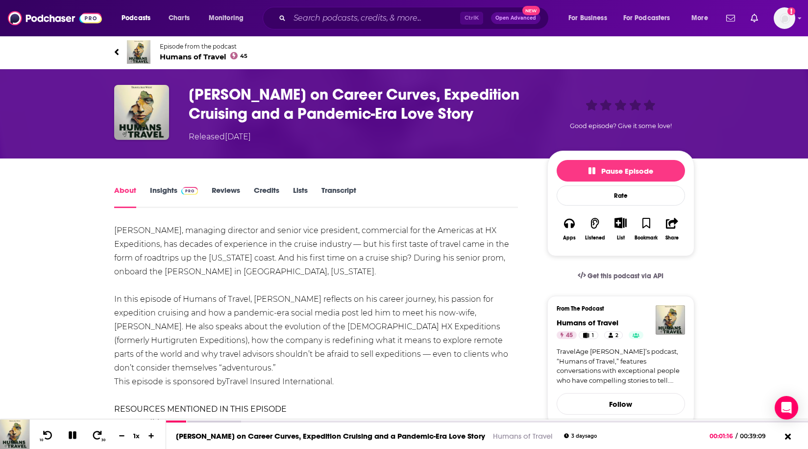
scroll to position [0, 0]
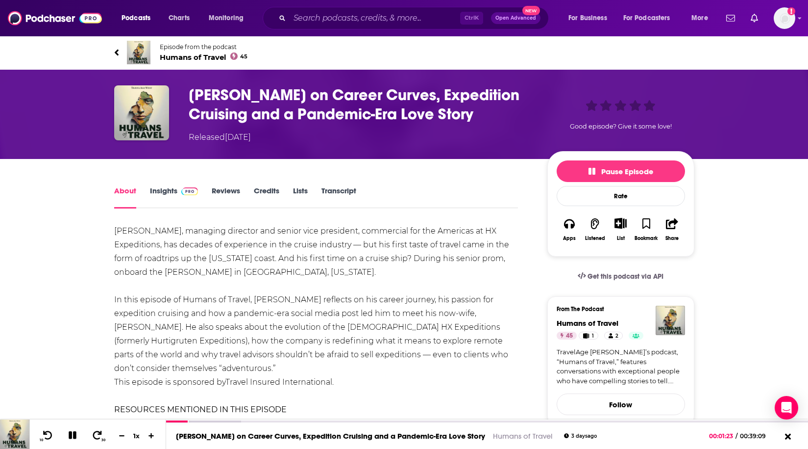
click at [153, 191] on link "Insights" at bounding box center [174, 197] width 49 height 23
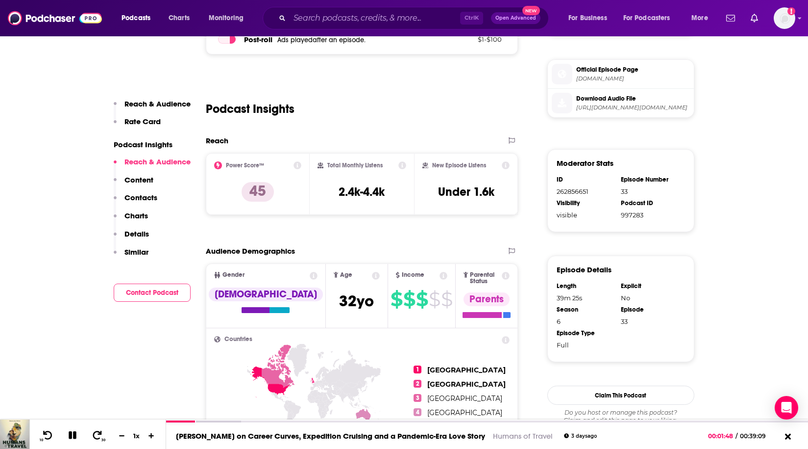
scroll to position [490, 0]
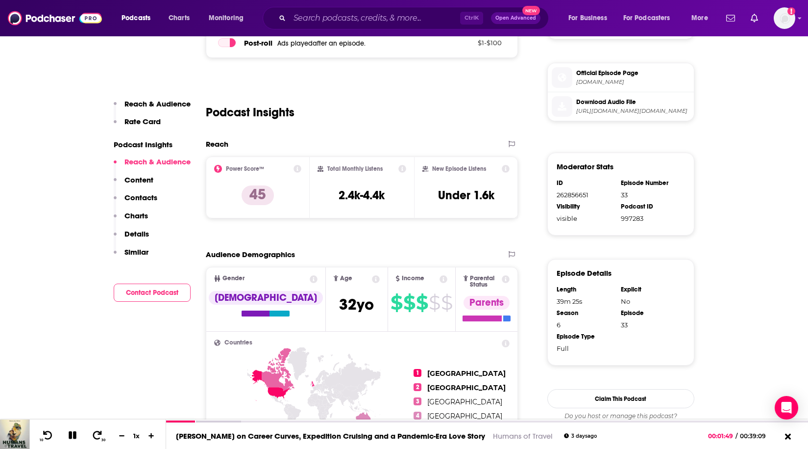
click at [154, 298] on button "Contact Podcast" at bounding box center [152, 292] width 77 height 18
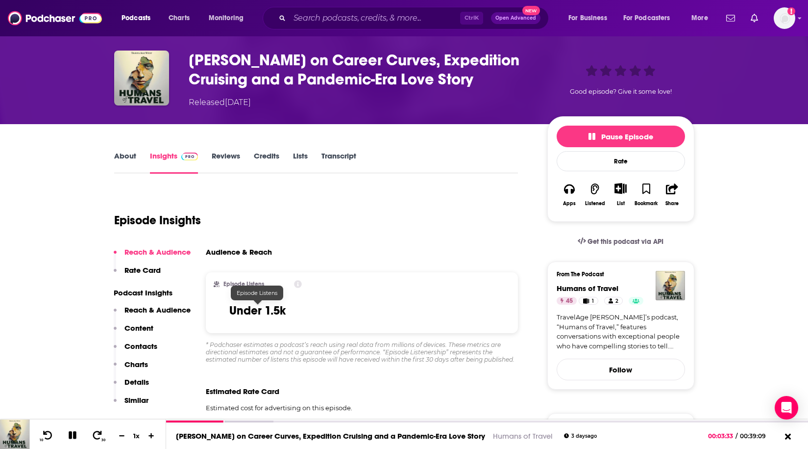
scroll to position [0, 0]
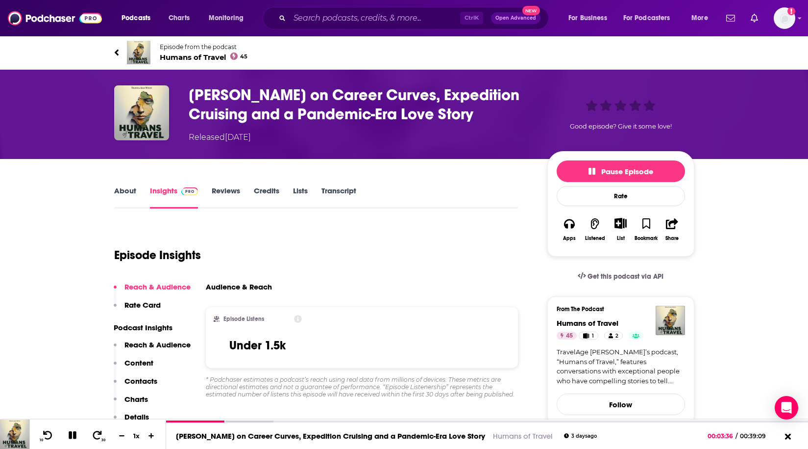
click at [120, 187] on link "About" at bounding box center [125, 197] width 22 height 23
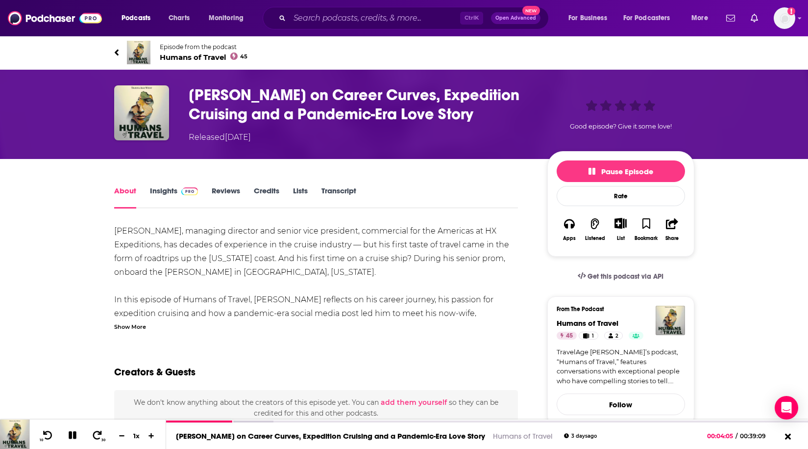
click at [164, 189] on link "Insights" at bounding box center [174, 197] width 49 height 23
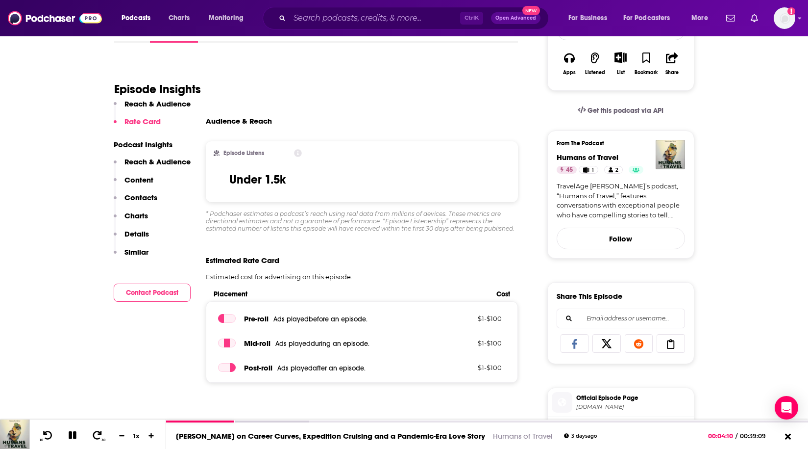
scroll to position [147, 0]
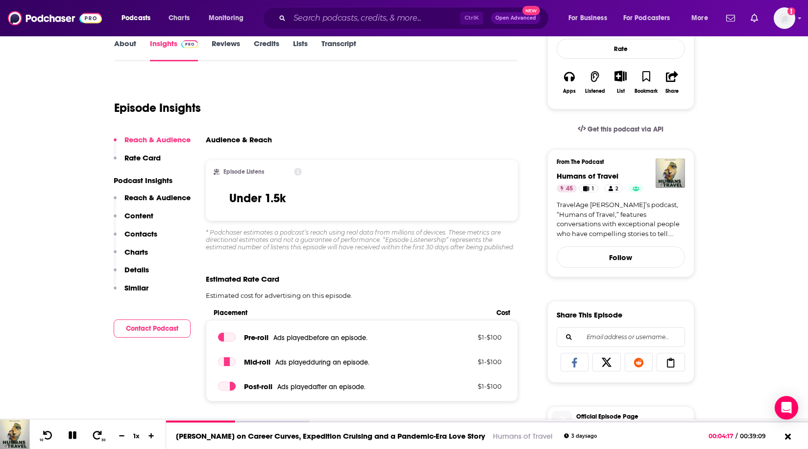
click at [128, 235] on p "Contacts" at bounding box center [141, 233] width 33 height 9
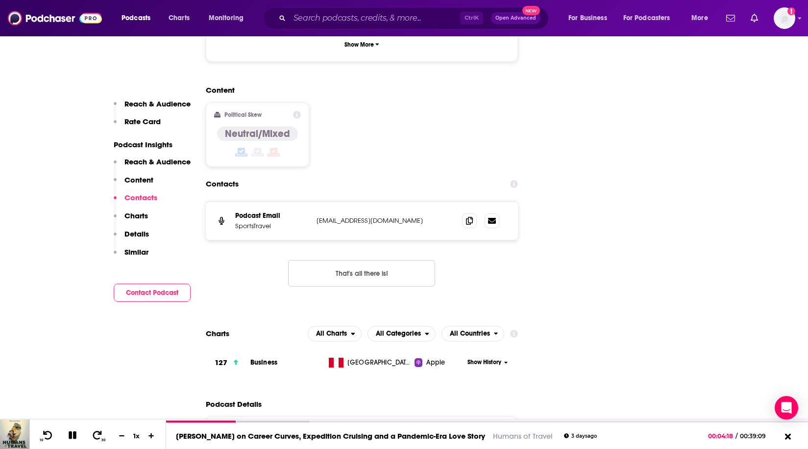
scroll to position [1072, 0]
click at [469, 216] on icon at bounding box center [469, 220] width 7 height 8
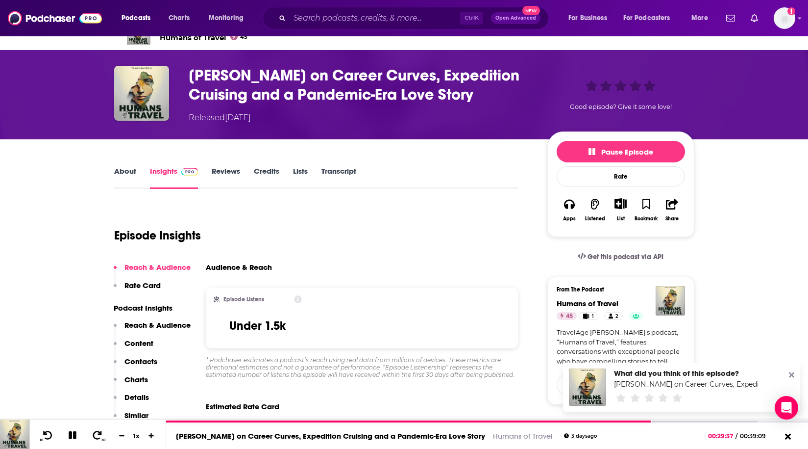
scroll to position [0, 0]
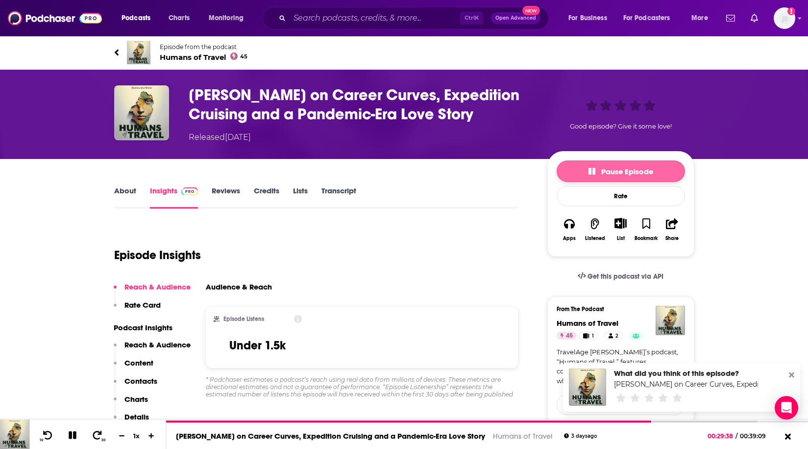
click at [601, 160] on button "Pause Episode" at bounding box center [621, 171] width 128 height 22
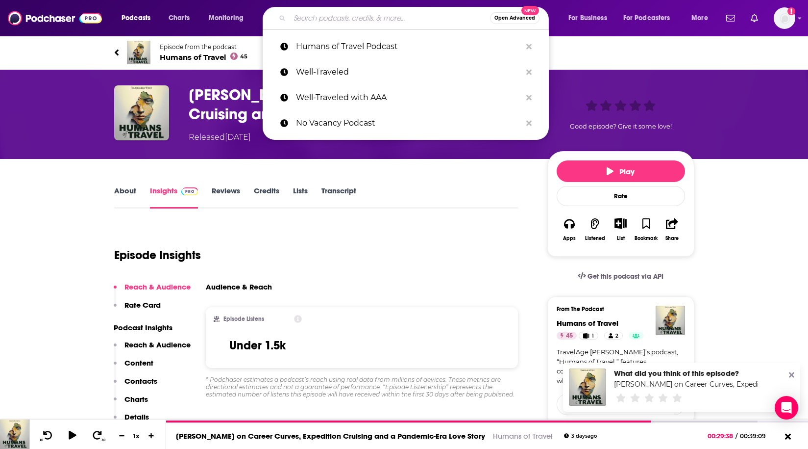
click at [296, 14] on input "Search podcasts, credits, & more..." at bounding box center [390, 18] width 200 height 16
paste input "Luxury Travel Insider"
type input "Luxury Travel Insider"
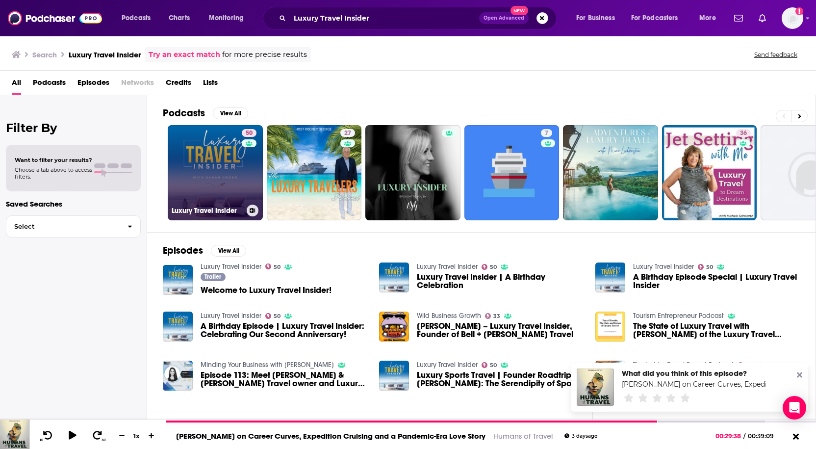
click at [240, 173] on link "50 Luxury Travel Insider" at bounding box center [215, 172] width 95 height 95
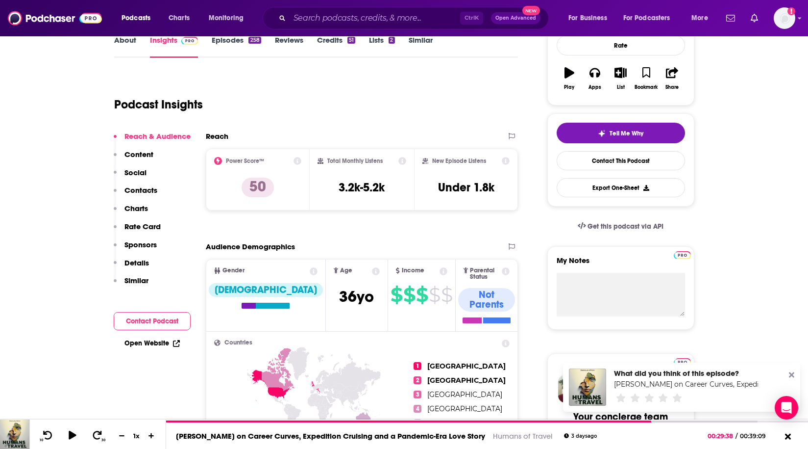
scroll to position [98, 0]
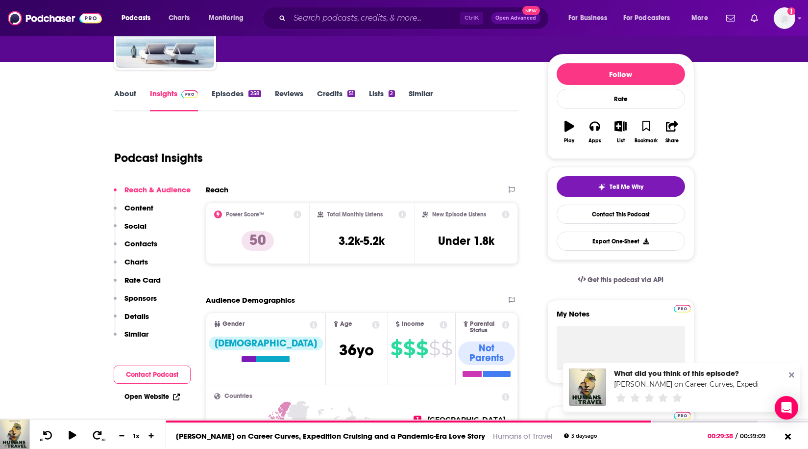
click at [133, 97] on link "About" at bounding box center [125, 100] width 22 height 23
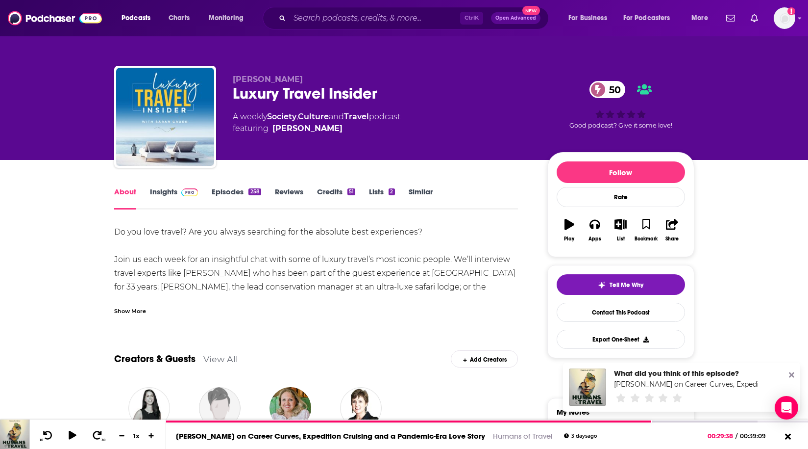
click at [234, 187] on link "Episodes 258" at bounding box center [236, 198] width 49 height 23
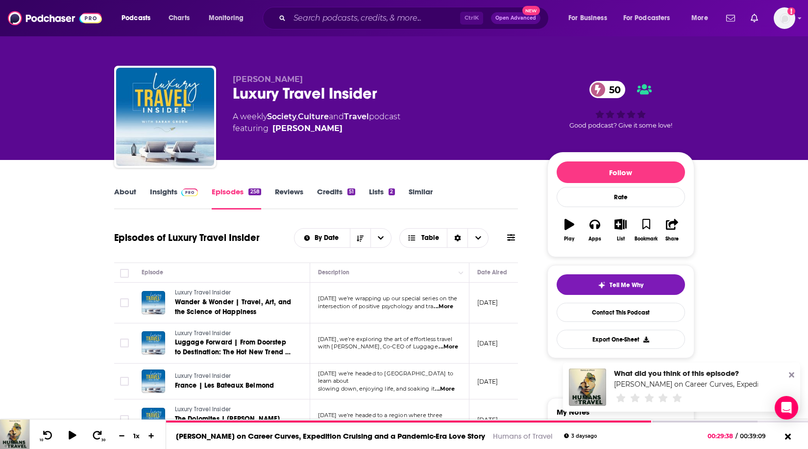
click at [445, 307] on span "...More" at bounding box center [444, 306] width 20 height 8
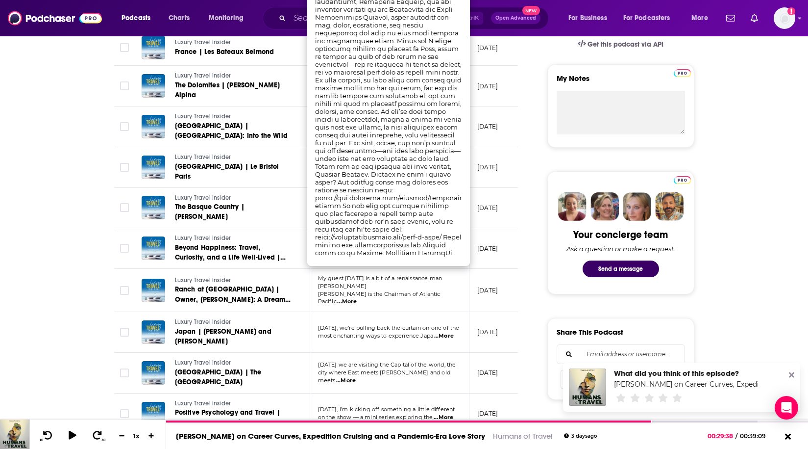
scroll to position [343, 0]
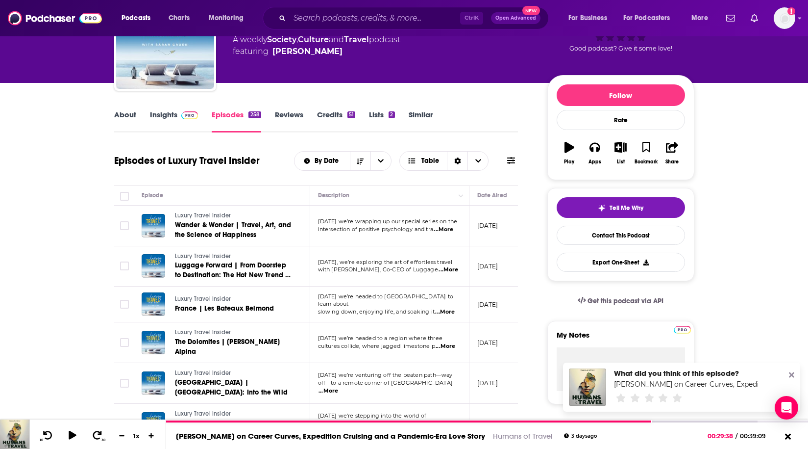
scroll to position [0, 0]
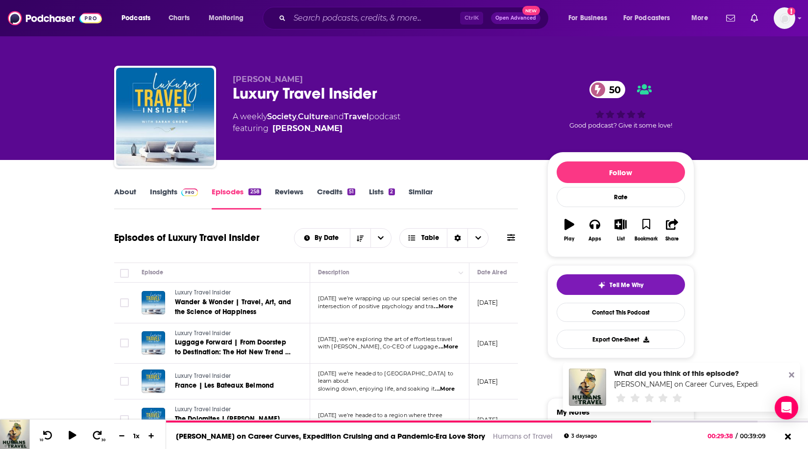
click at [341, 343] on p "[DATE], we’re exploring the art of effortless travel" at bounding box center [389, 339] width 143 height 8
click at [448, 348] on span "...More" at bounding box center [449, 347] width 20 height 8
click at [451, 186] on div "About Insights Episodes 258 Reviews Credits 51 Lists 2 Similar" at bounding box center [316, 197] width 404 height 24
click at [153, 189] on link "Insights" at bounding box center [174, 198] width 49 height 23
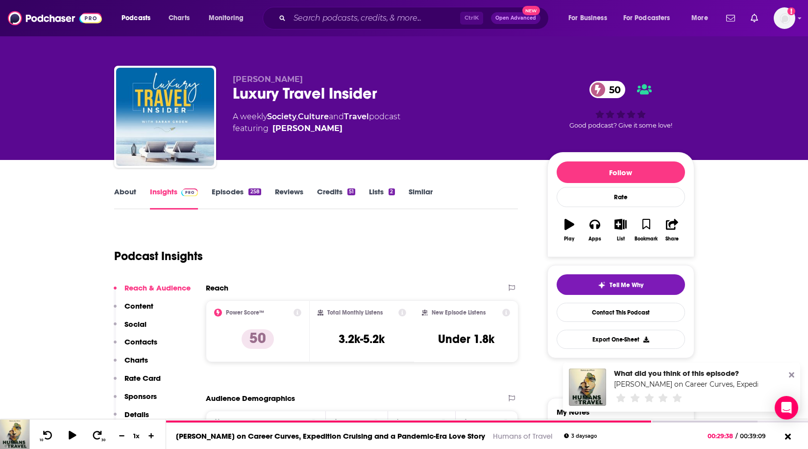
click at [134, 339] on p "Contacts" at bounding box center [141, 341] width 33 height 9
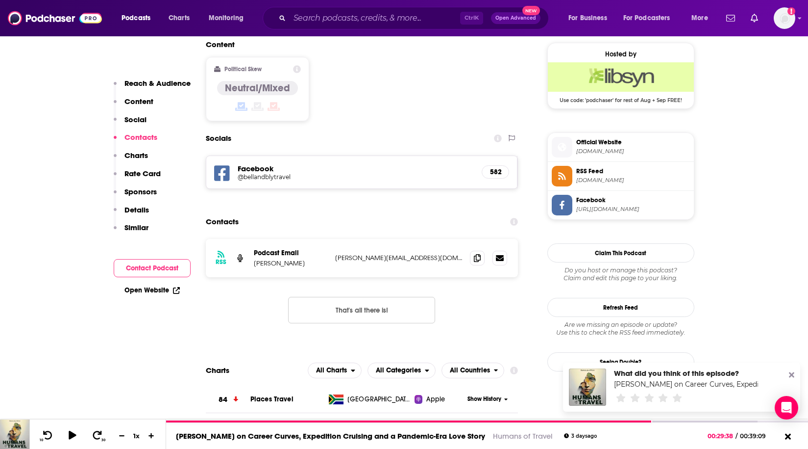
scroll to position [807, 0]
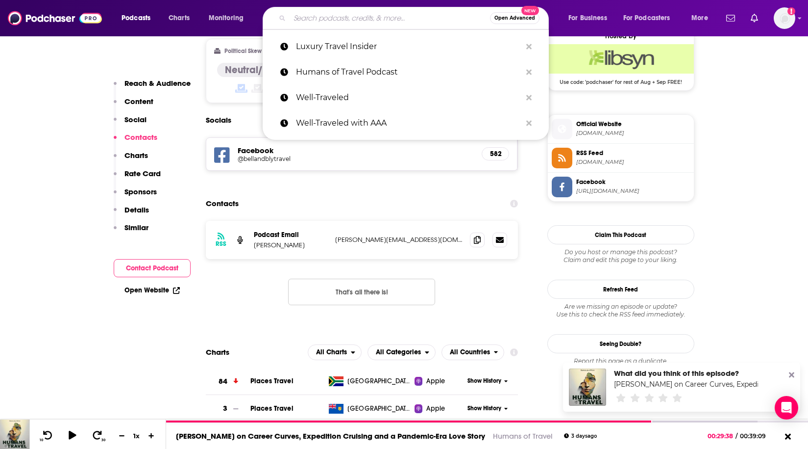
click at [318, 17] on input "Search podcasts, credits, & more..." at bounding box center [390, 18] width 200 height 16
paste input "Defining Hospitality Podcast"
type input "Defining Hospitality Podcast"
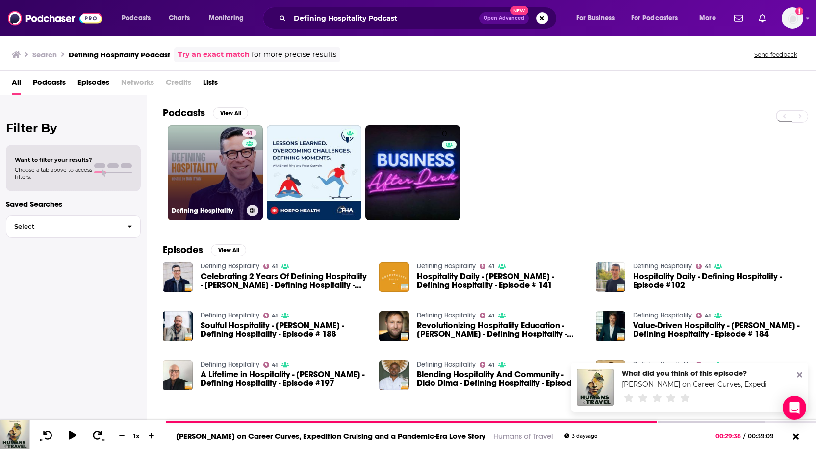
click at [194, 179] on link "41 Defining Hospitality" at bounding box center [215, 172] width 95 height 95
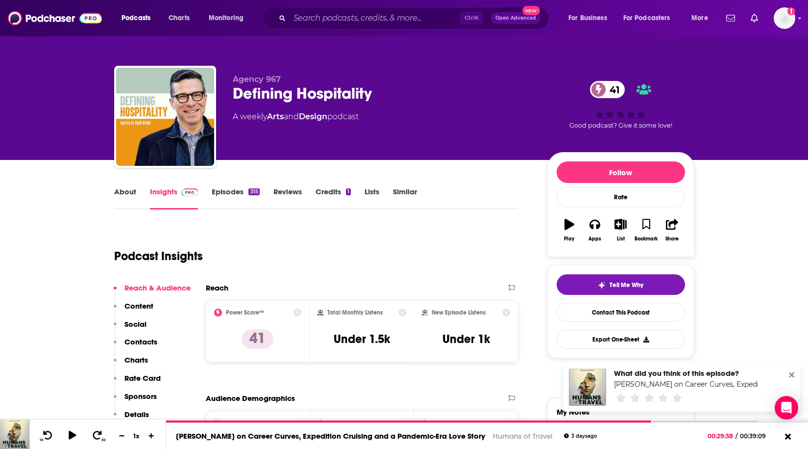
click at [123, 190] on link "About" at bounding box center [125, 198] width 22 height 23
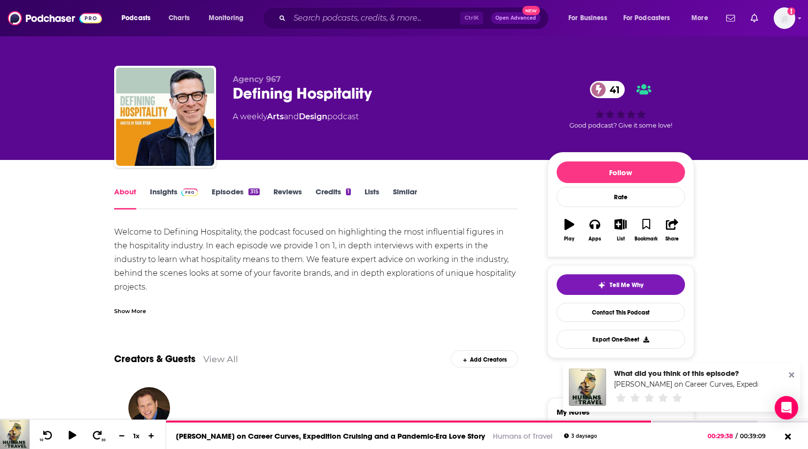
click at [223, 186] on div "About Insights Episodes 315 Reviews Credits 1 Lists Similar" at bounding box center [316, 197] width 404 height 24
click at [223, 190] on link "Episodes 315" at bounding box center [236, 198] width 48 height 23
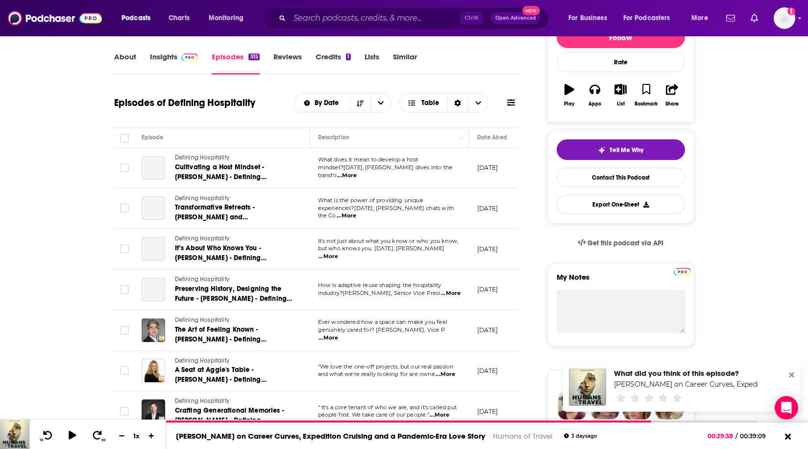
scroll to position [147, 0]
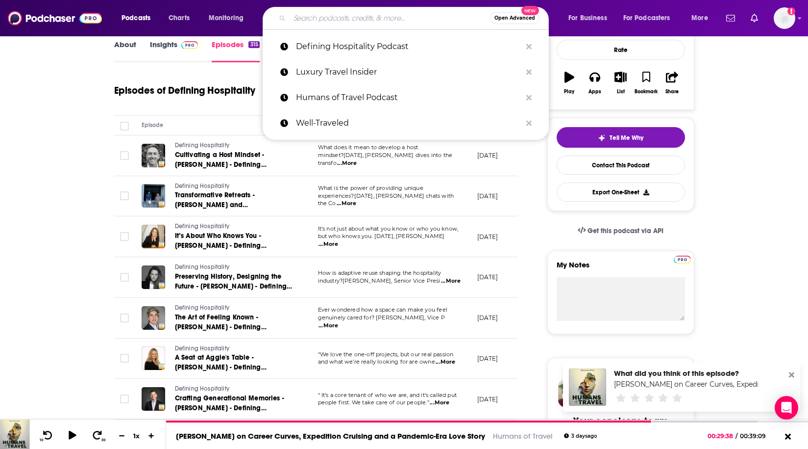
click at [337, 25] on input "Search podcasts, credits, & more..." at bounding box center [390, 18] width 200 height 16
paste input "Top Floor Podcast"
type input "Top Floor Podcast"
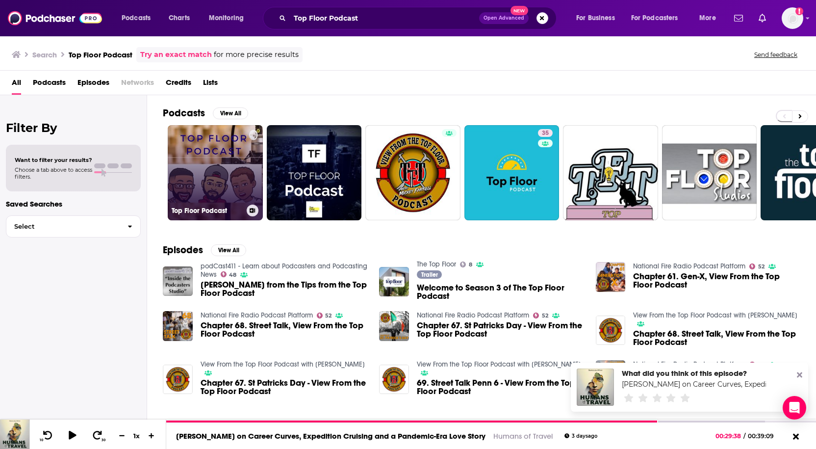
click at [233, 178] on link "Top Floor Podcast" at bounding box center [215, 172] width 95 height 95
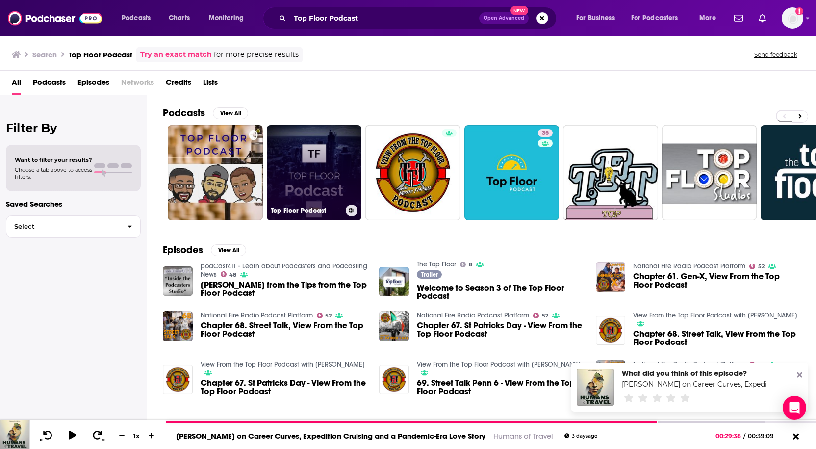
click at [344, 159] on link "Top Floor Podcast" at bounding box center [314, 172] width 95 height 95
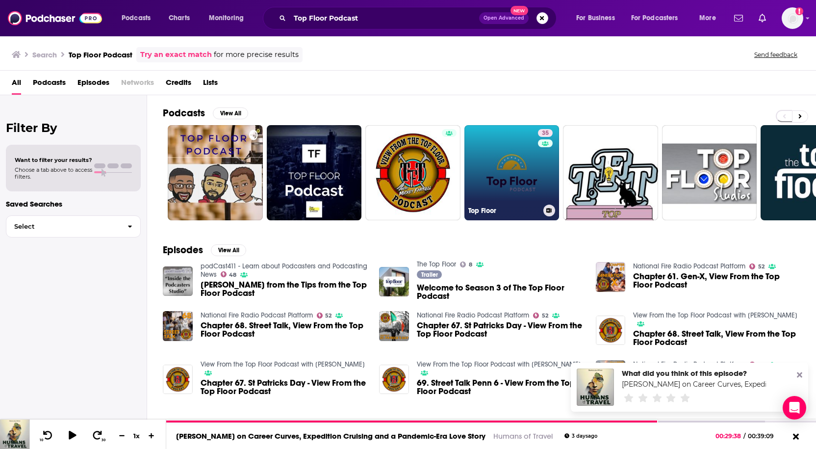
click at [520, 184] on link "35 Top Floor" at bounding box center [511, 172] width 95 height 95
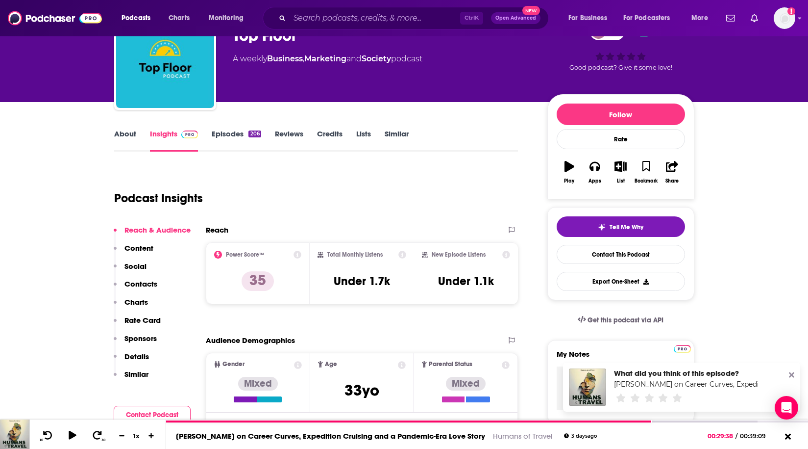
scroll to position [49, 0]
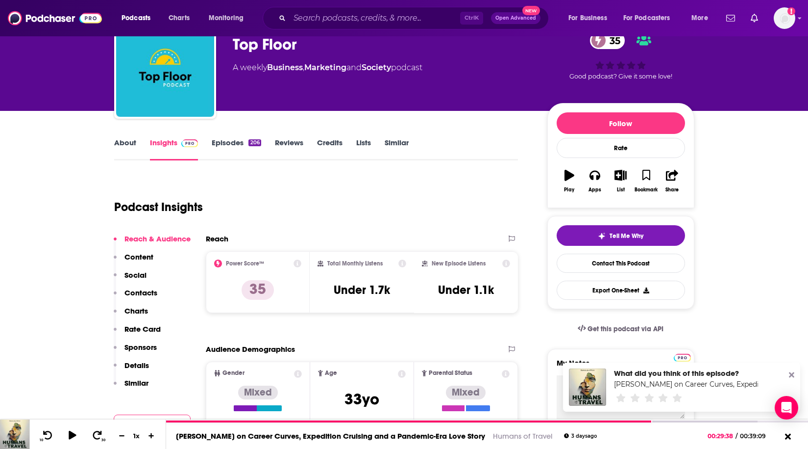
click at [124, 142] on link "About" at bounding box center [125, 149] width 22 height 23
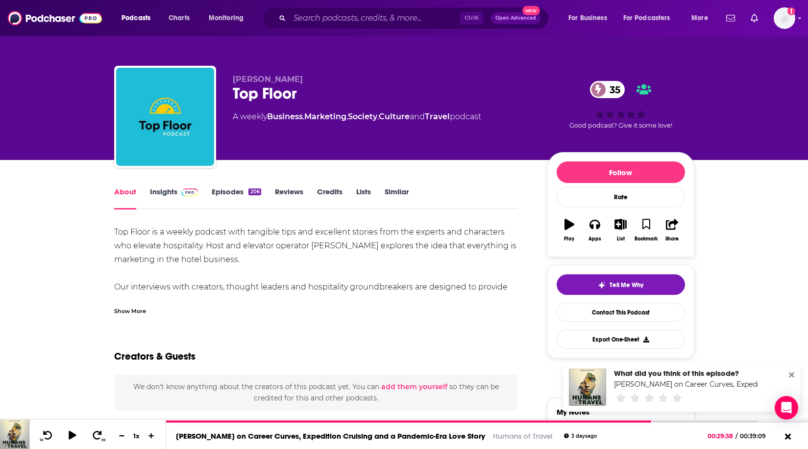
click at [134, 312] on div "Show More" at bounding box center [130, 309] width 32 height 9
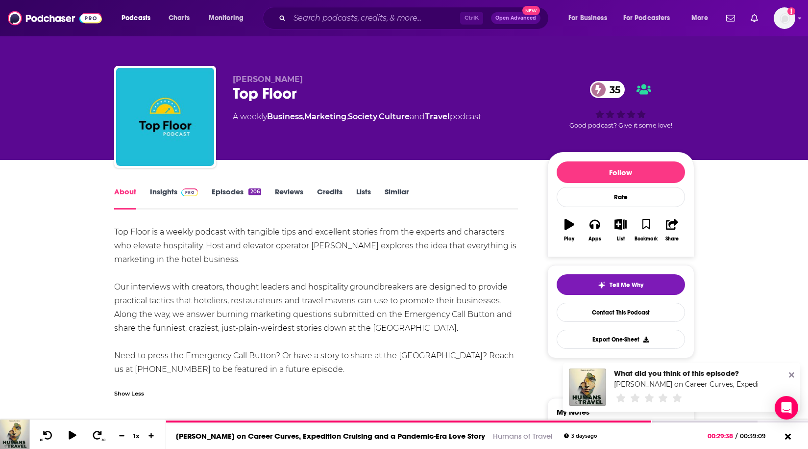
click at [161, 189] on link "Insights" at bounding box center [174, 198] width 49 height 23
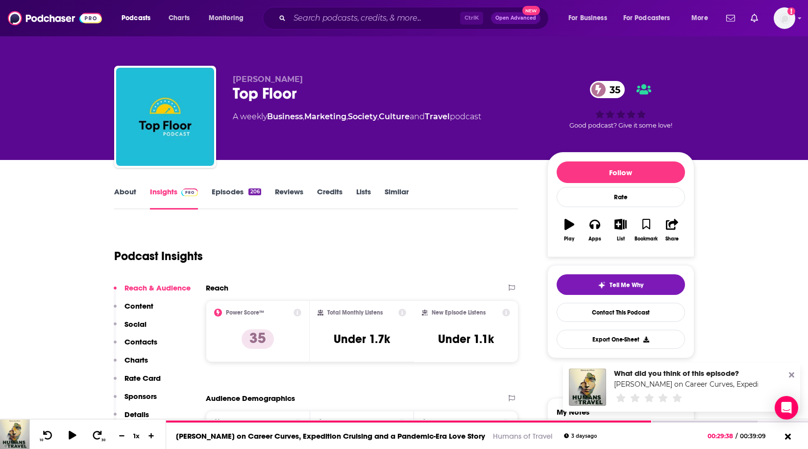
click at [221, 190] on link "Episodes 206" at bounding box center [236, 198] width 49 height 23
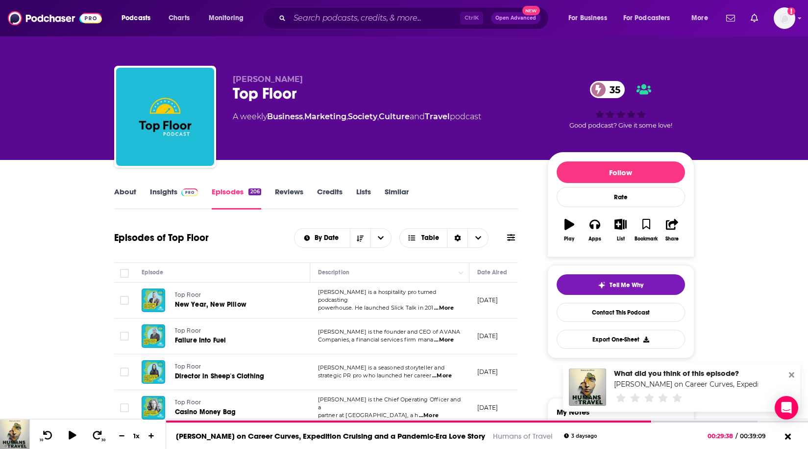
click at [445, 304] on span "...More" at bounding box center [444, 308] width 20 height 8
click at [449, 202] on div "About Insights Episodes 206 Reviews Credits Lists Similar" at bounding box center [316, 197] width 404 height 24
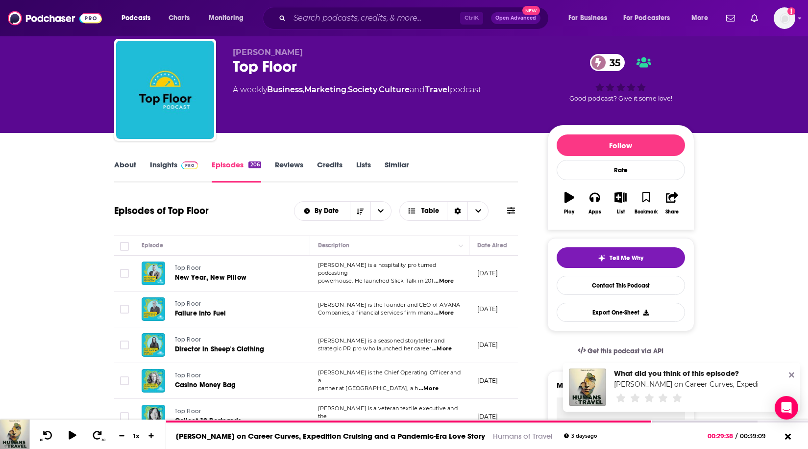
scroll to position [49, 0]
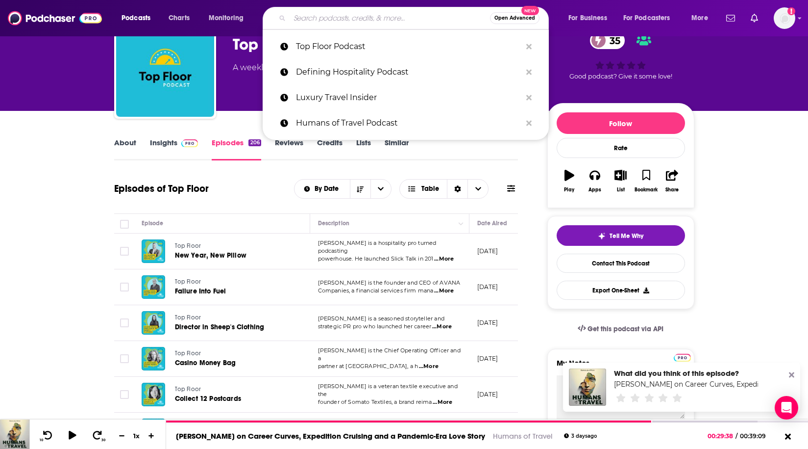
click at [330, 18] on input "Search podcasts, credits, & more..." at bounding box center [390, 18] width 200 height 16
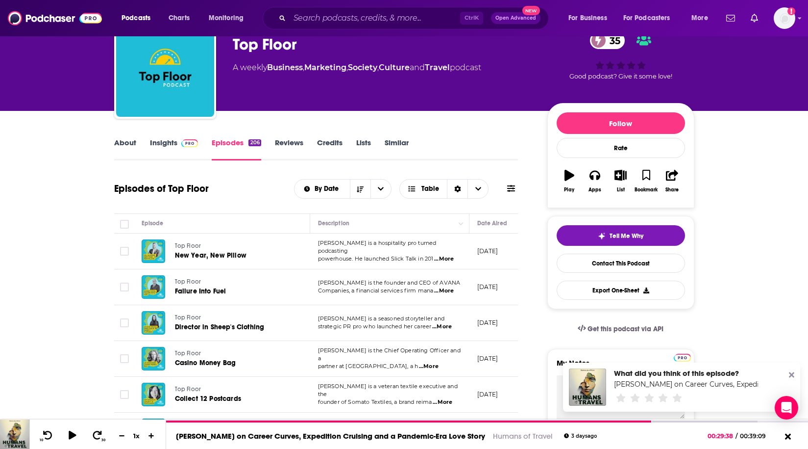
click at [395, 139] on link "Similar" at bounding box center [397, 149] width 24 height 23
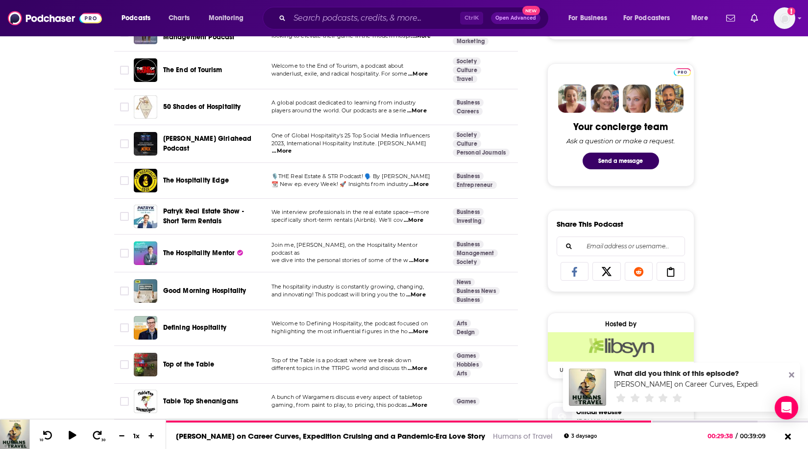
scroll to position [490, 0]
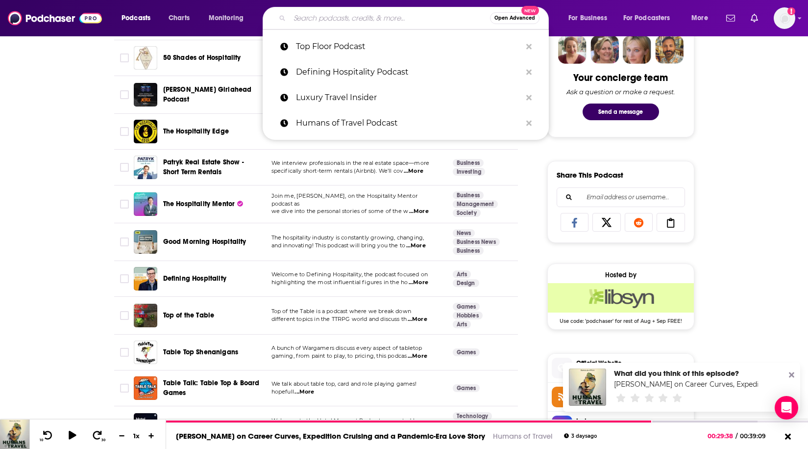
click at [335, 17] on input "Search podcasts, credits, & more..." at bounding box center [390, 18] width 200 height 16
paste input "SmartTravel: Upgrade Your Getaways (NerdWallet)"
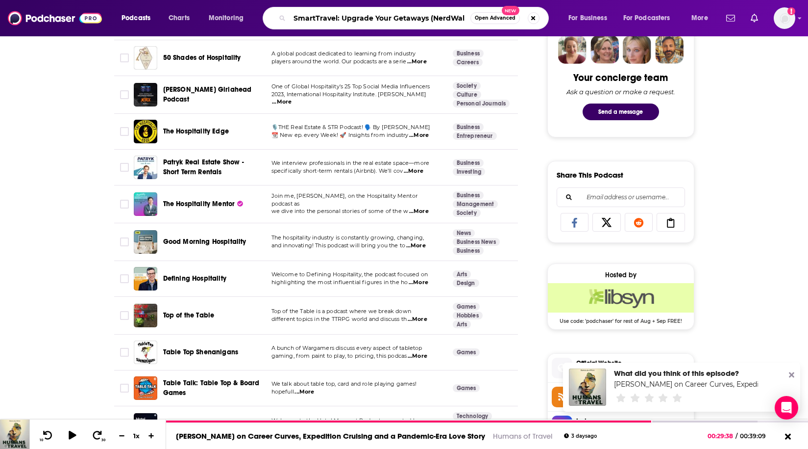
scroll to position [0, 0]
type input "S"
drag, startPoint x: 8, startPoint y: 84, endPoint x: 23, endPoint y: 78, distance: 15.7
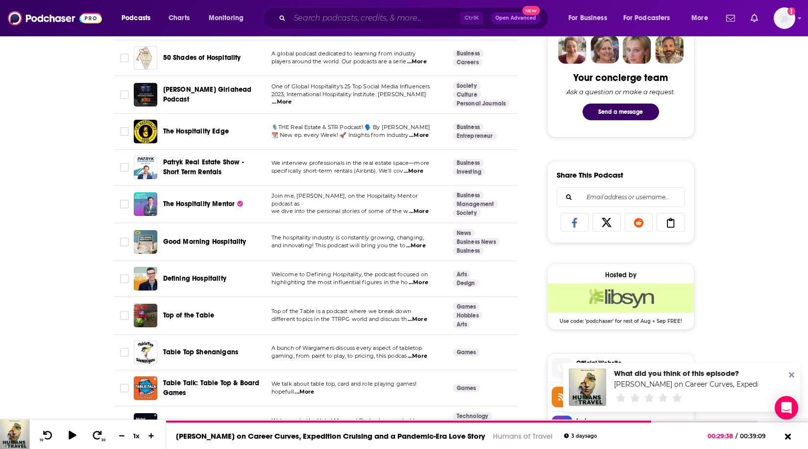
click at [335, 19] on input "Search podcasts, credits, & more..." at bounding box center [375, 18] width 171 height 16
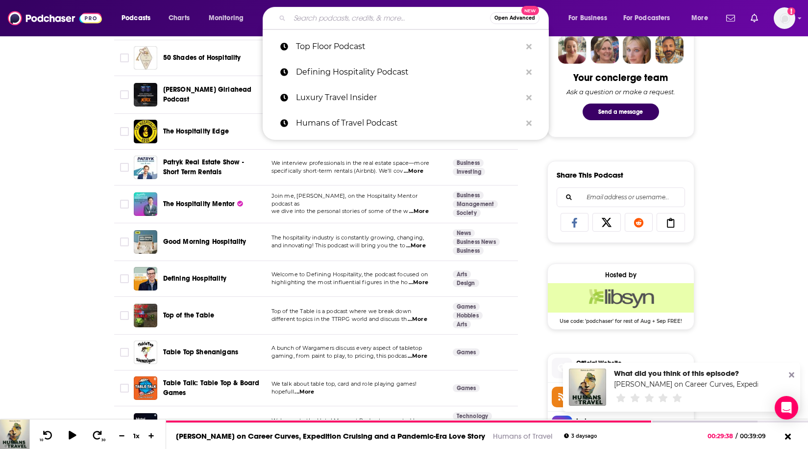
paste input "[PERSON_NAME] Travel Show"
type input "[PERSON_NAME] Travel Show"
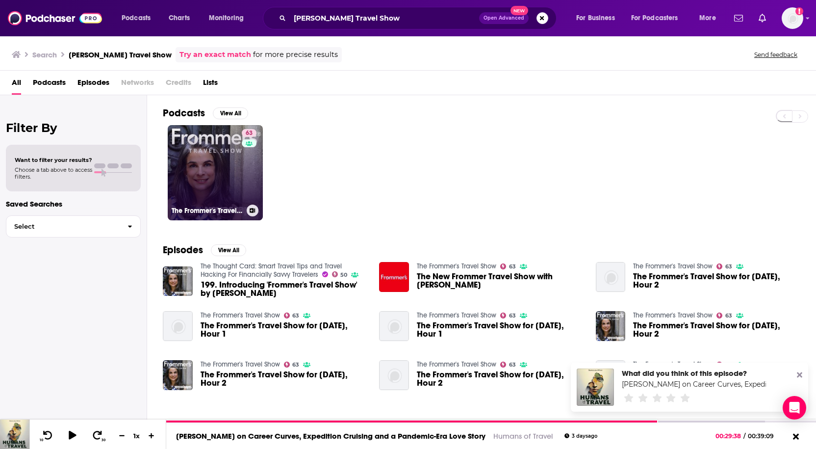
click at [203, 162] on link "63 The Frommer's Travel Show" at bounding box center [215, 172] width 95 height 95
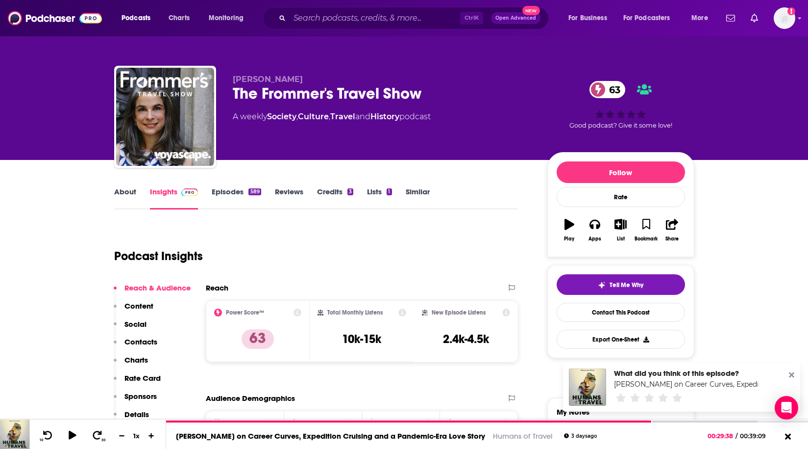
click at [420, 191] on link "Similar" at bounding box center [418, 198] width 24 height 23
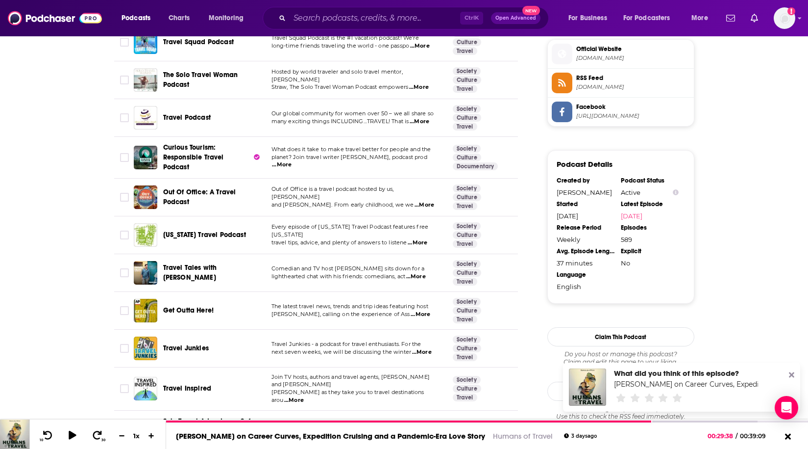
scroll to position [1029, 0]
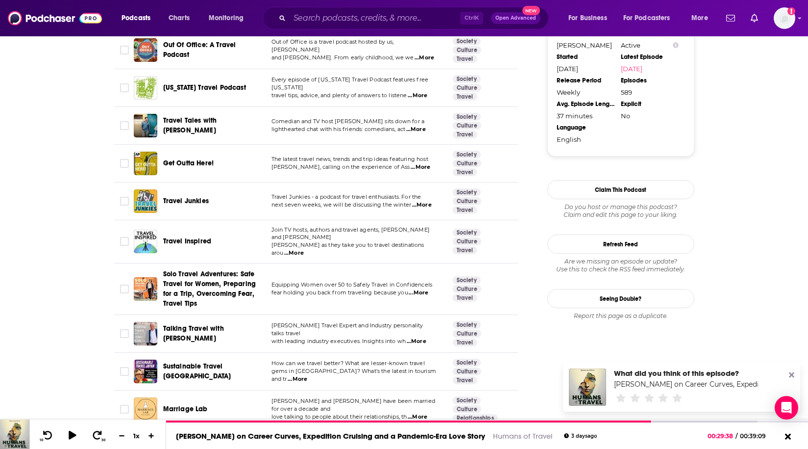
click at [222, 189] on div "Travel Junkies" at bounding box center [214, 201] width 102 height 24
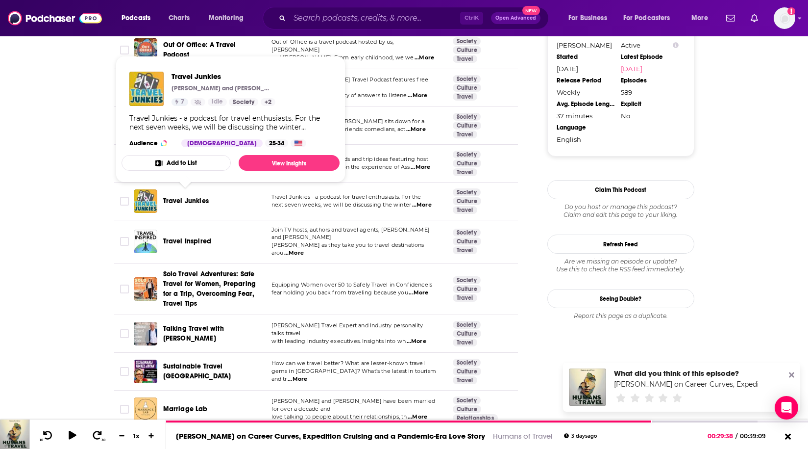
click at [184, 197] on span "Travel Junkies" at bounding box center [186, 201] width 46 height 8
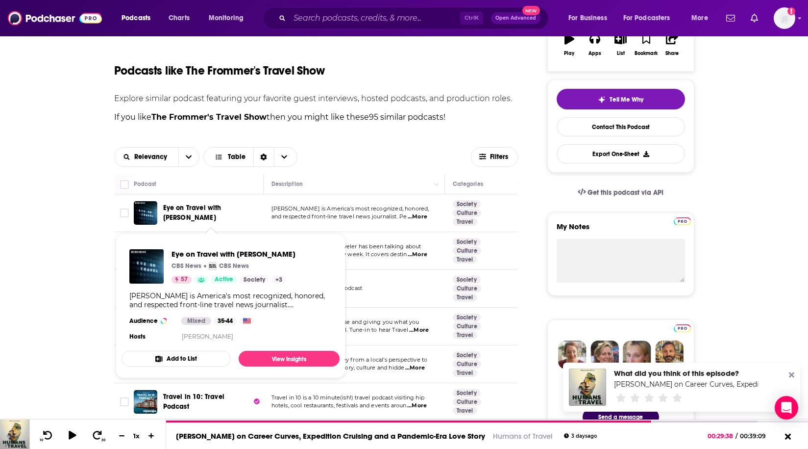
scroll to position [196, 0]
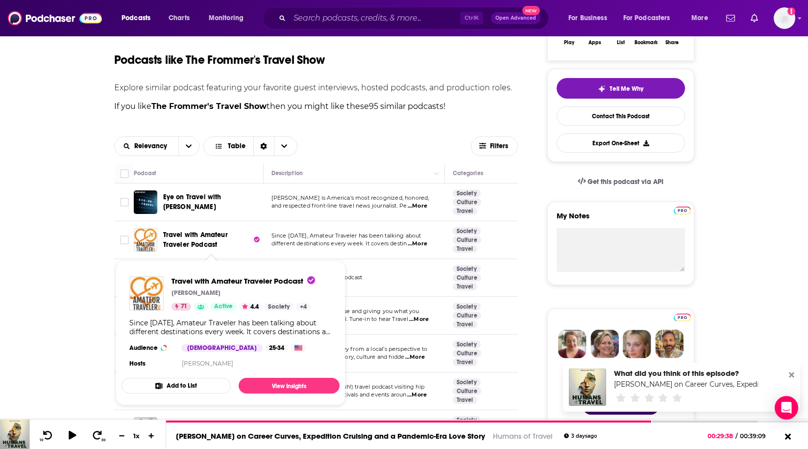
click at [188, 235] on span "Travel with Amateur Traveler Podcast" at bounding box center [195, 239] width 65 height 18
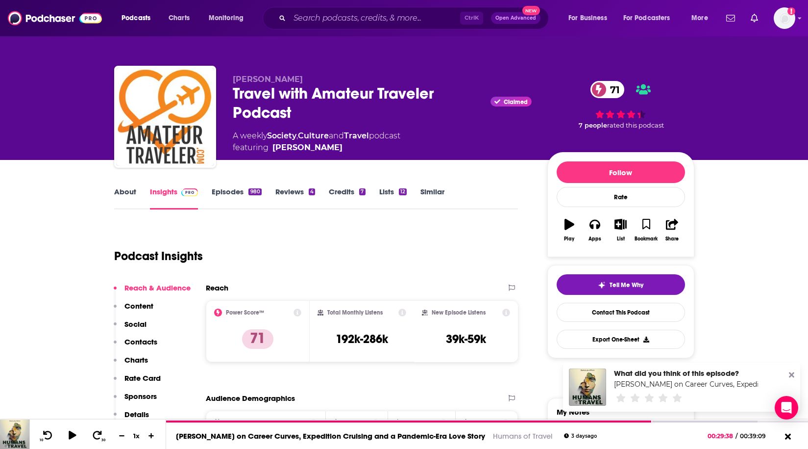
click at [238, 197] on link "Episodes 980" at bounding box center [237, 198] width 50 height 23
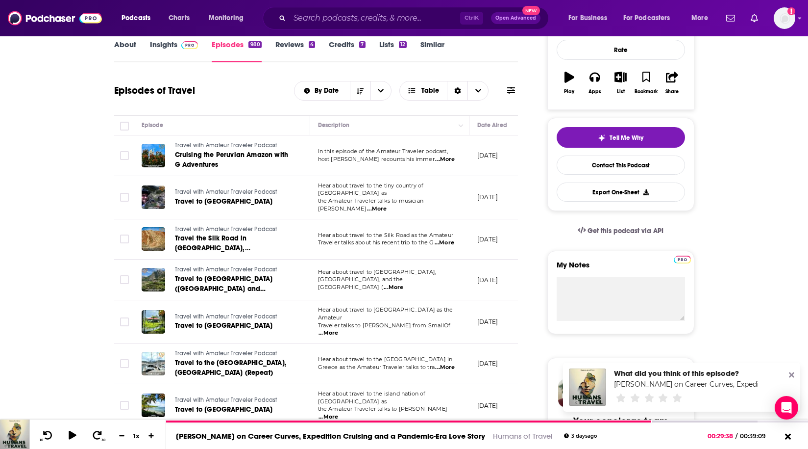
scroll to position [49, 0]
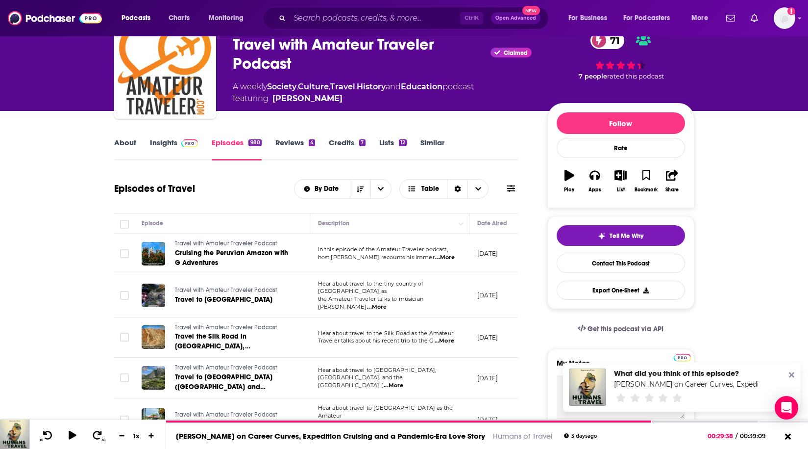
click at [129, 142] on link "About" at bounding box center [125, 149] width 22 height 23
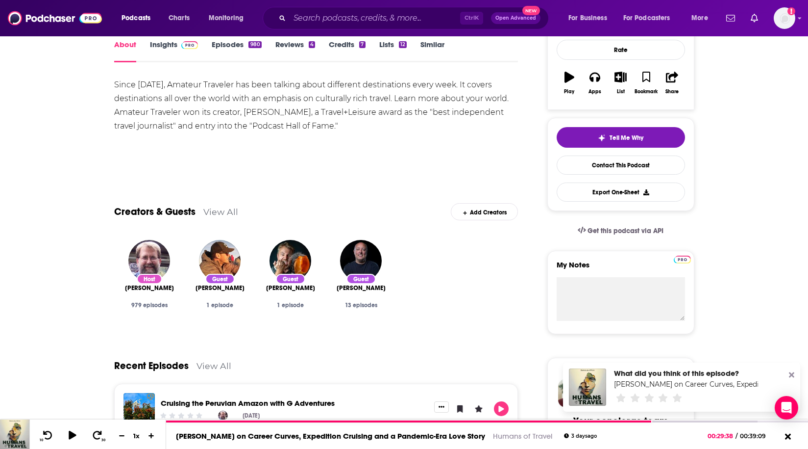
scroll to position [49, 0]
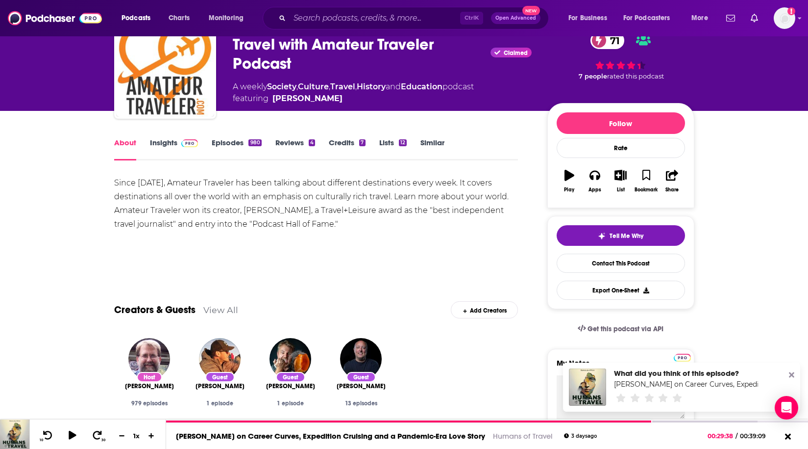
click at [155, 143] on link "Insights" at bounding box center [174, 149] width 49 height 23
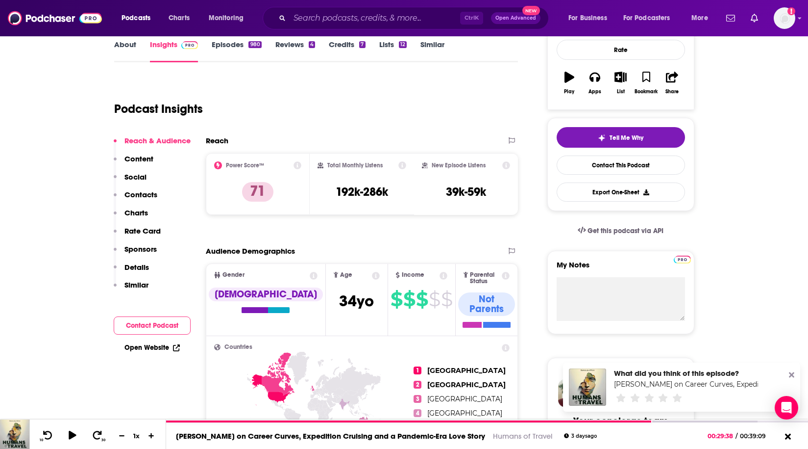
scroll to position [49, 0]
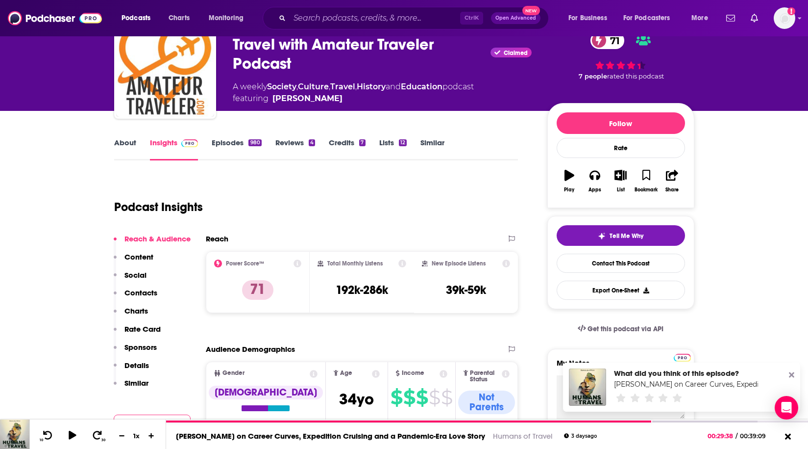
click at [225, 147] on link "Episodes 980" at bounding box center [237, 149] width 50 height 23
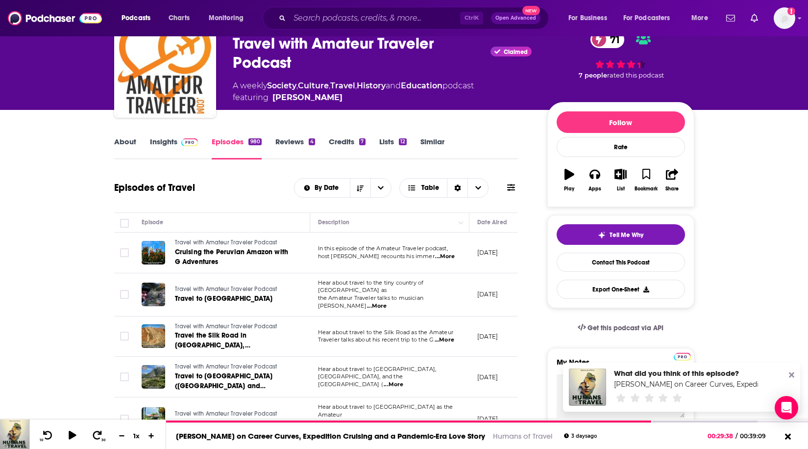
scroll to position [98, 0]
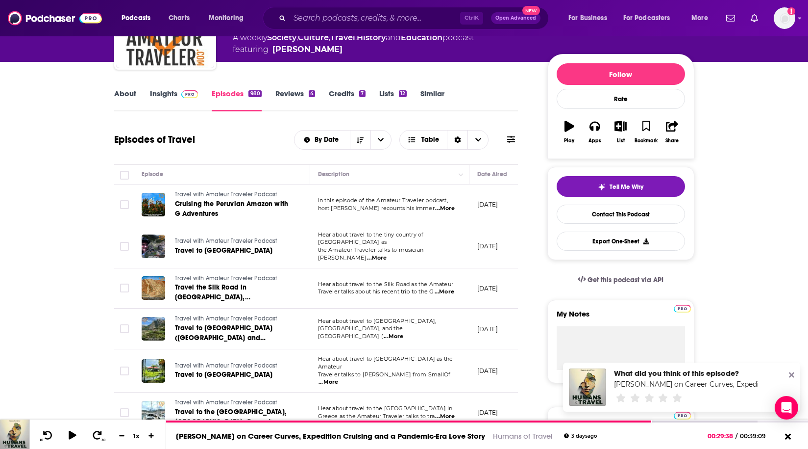
click at [453, 211] on span "...More" at bounding box center [445, 208] width 20 height 8
click at [274, 139] on div "Episodes of Travel By Date Table" at bounding box center [316, 139] width 404 height 25
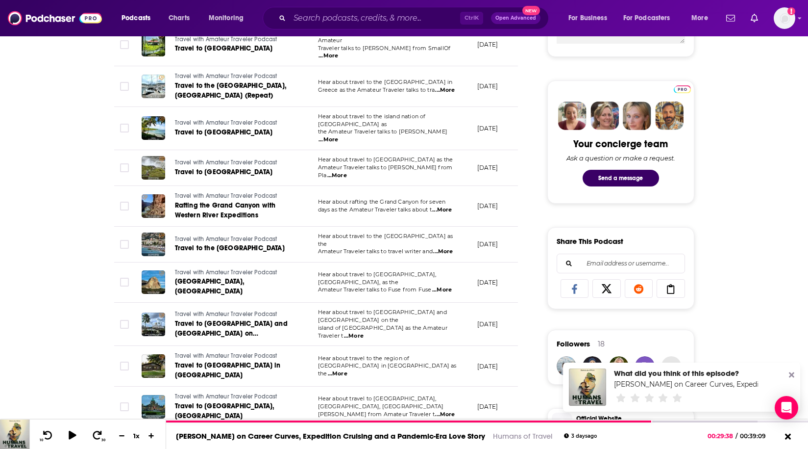
scroll to position [441, 0]
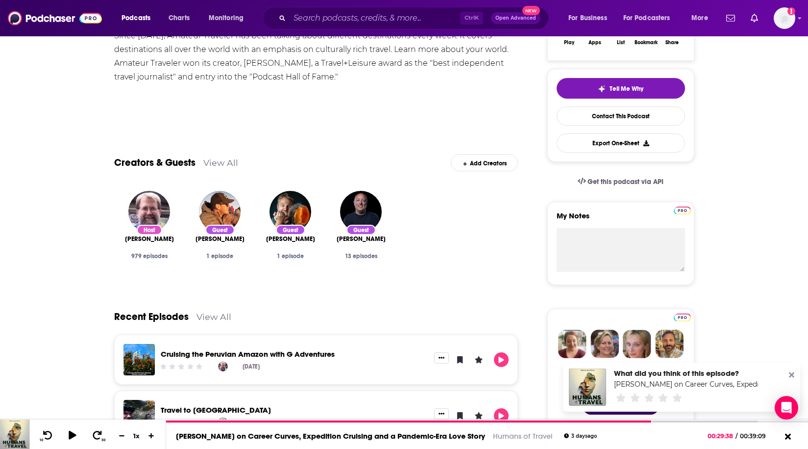
scroll to position [98, 0]
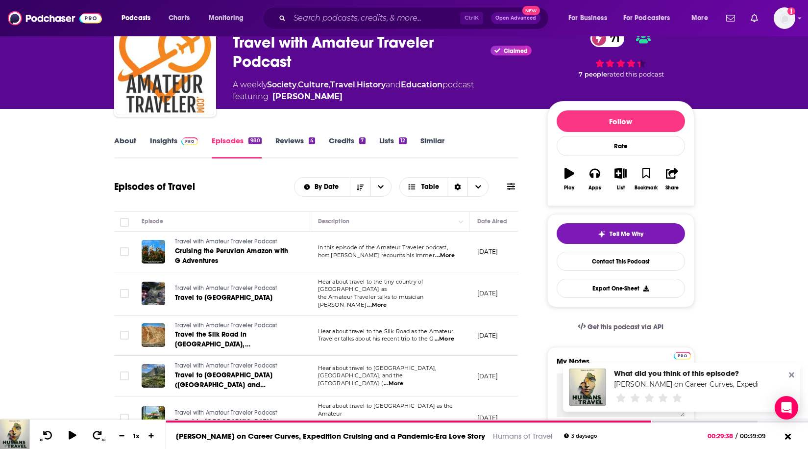
scroll to position [49, 0]
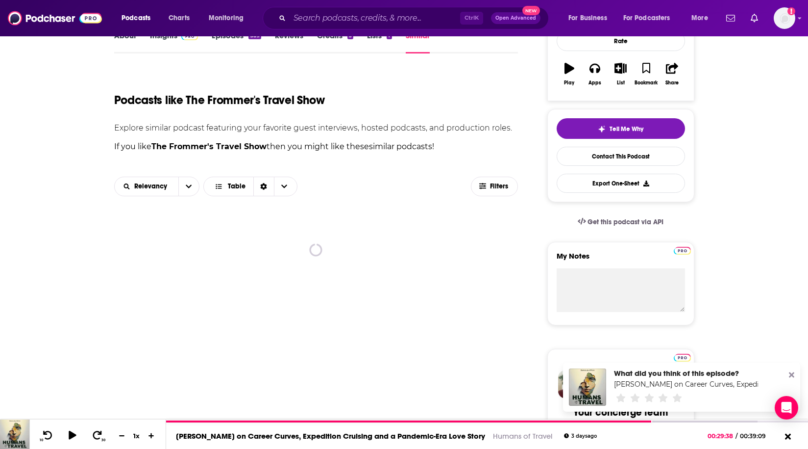
scroll to position [245, 0]
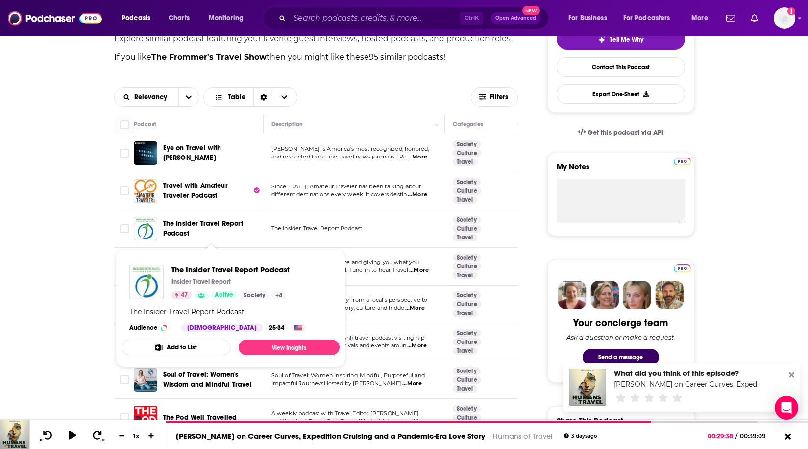
click at [218, 223] on span "The Insider Travel Report Podcast" at bounding box center [203, 228] width 80 height 18
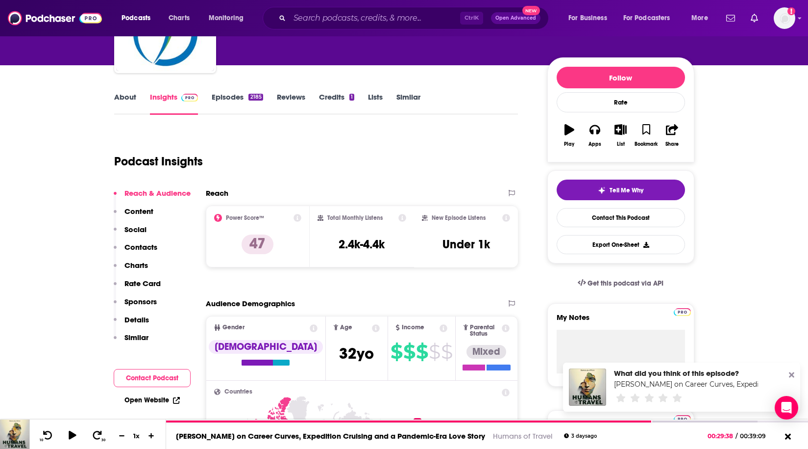
scroll to position [98, 0]
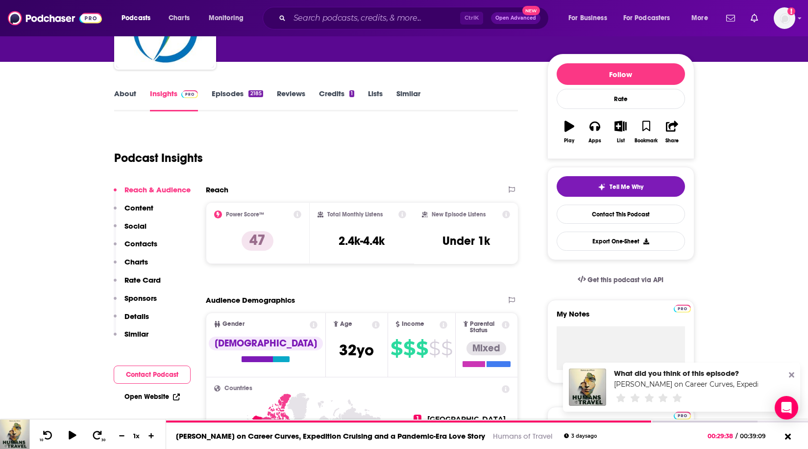
click at [233, 98] on link "Episodes 2185" at bounding box center [237, 100] width 51 height 23
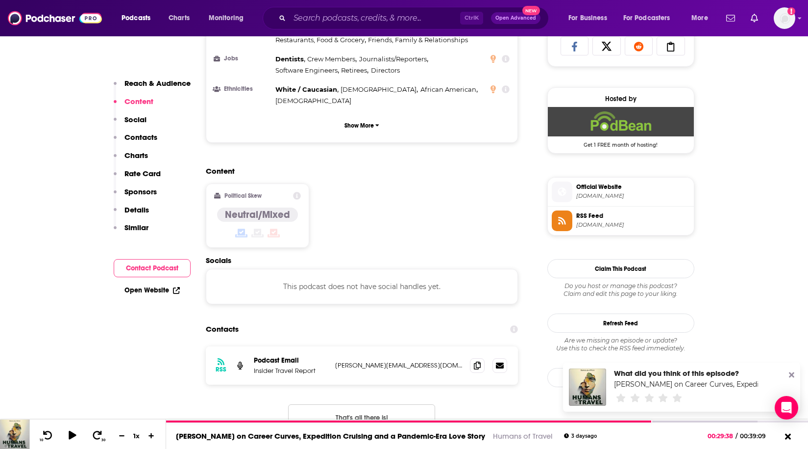
scroll to position [686, 0]
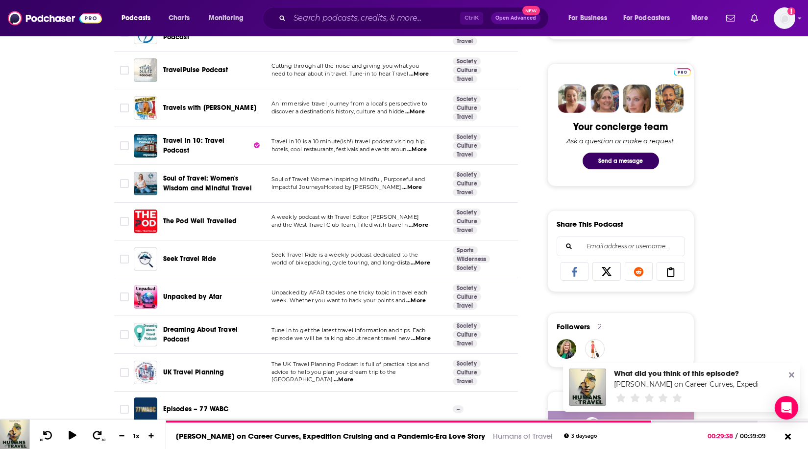
scroll to position [490, 0]
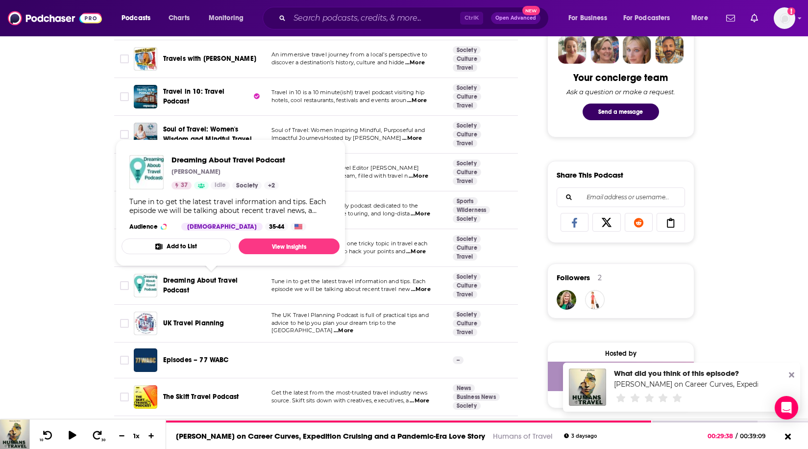
click at [242, 282] on span "Dreaming About Travel Podcast" at bounding box center [211, 285] width 97 height 20
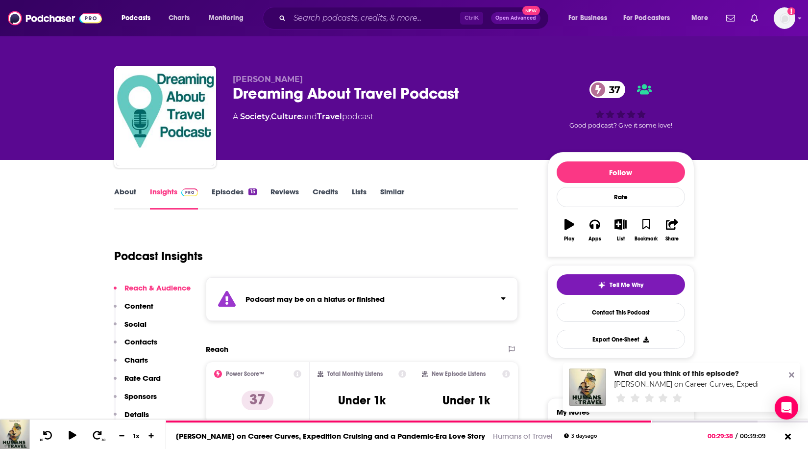
click at [225, 196] on link "Episodes 15" at bounding box center [234, 198] width 45 height 23
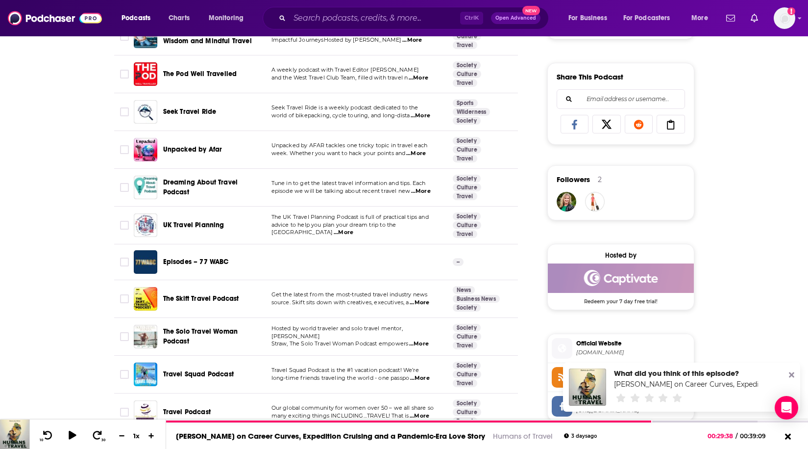
scroll to position [637, 0]
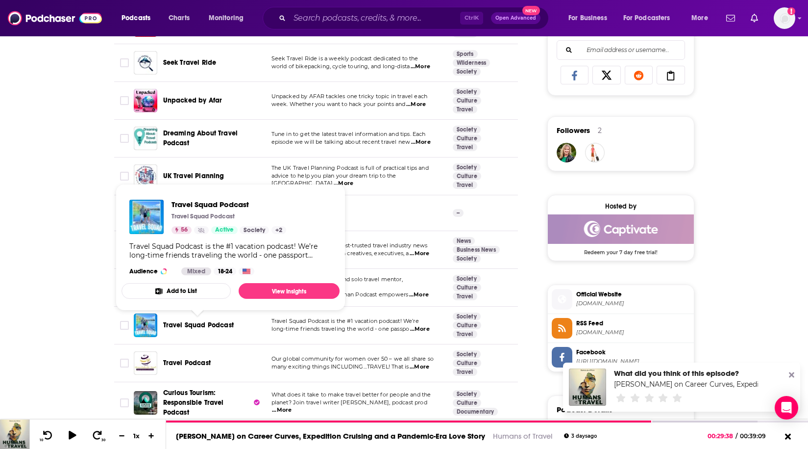
click at [213, 322] on span "Travel Squad Podcast" at bounding box center [198, 325] width 71 height 8
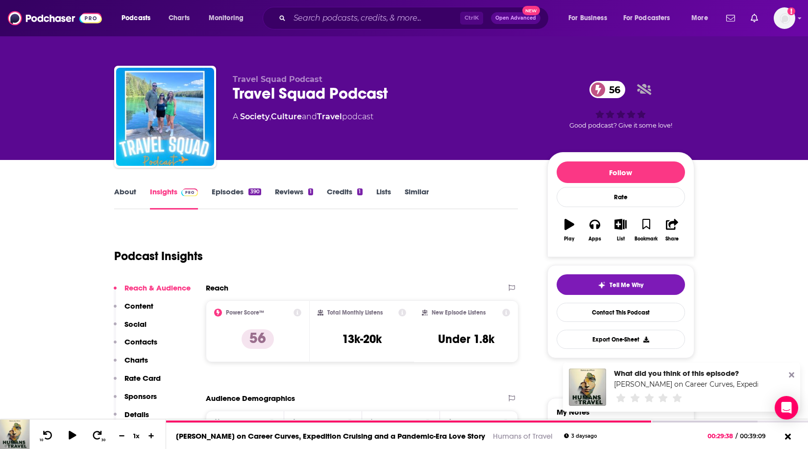
click at [227, 191] on link "Episodes 390" at bounding box center [236, 198] width 49 height 23
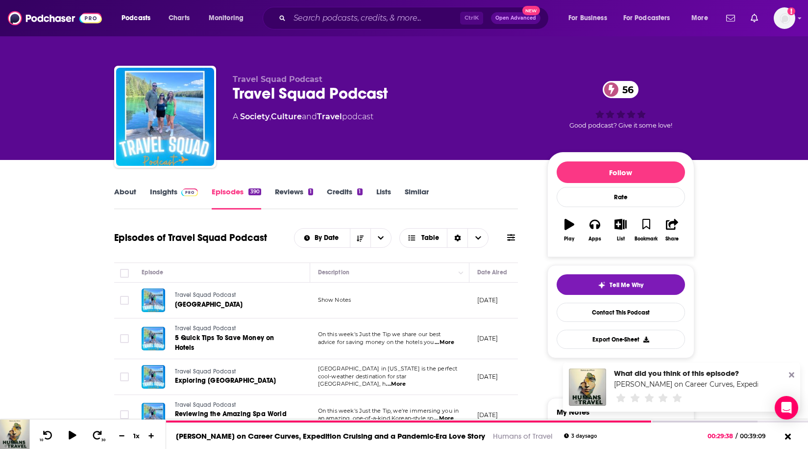
click at [114, 197] on link "About" at bounding box center [125, 198] width 22 height 23
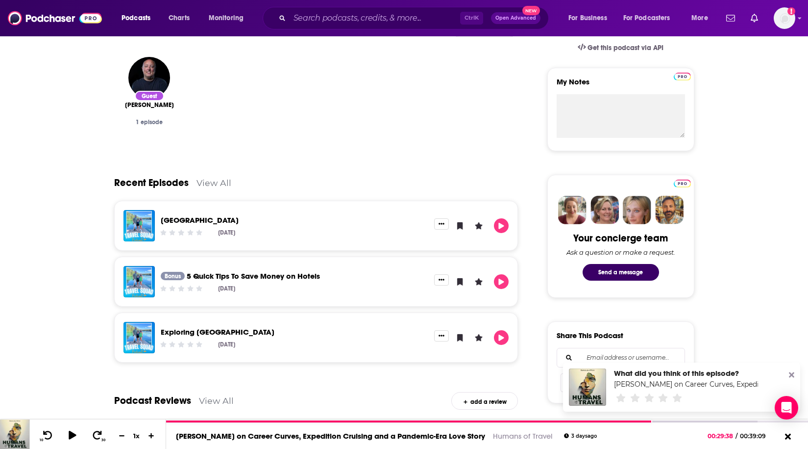
scroll to position [343, 0]
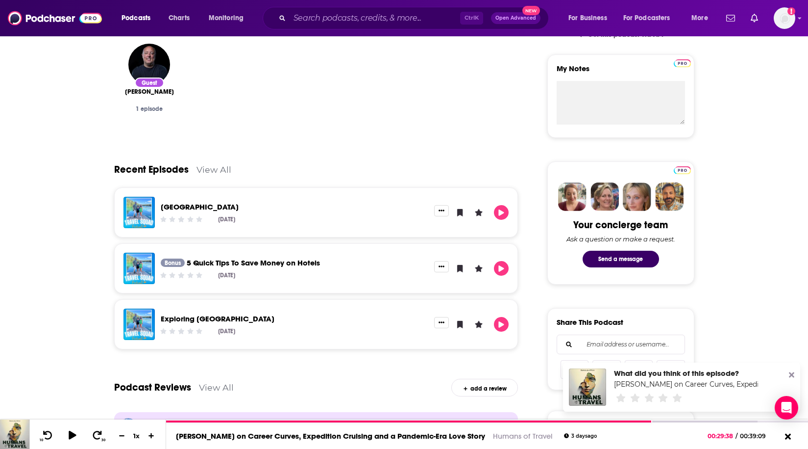
click at [216, 392] on link "View All" at bounding box center [216, 387] width 35 height 10
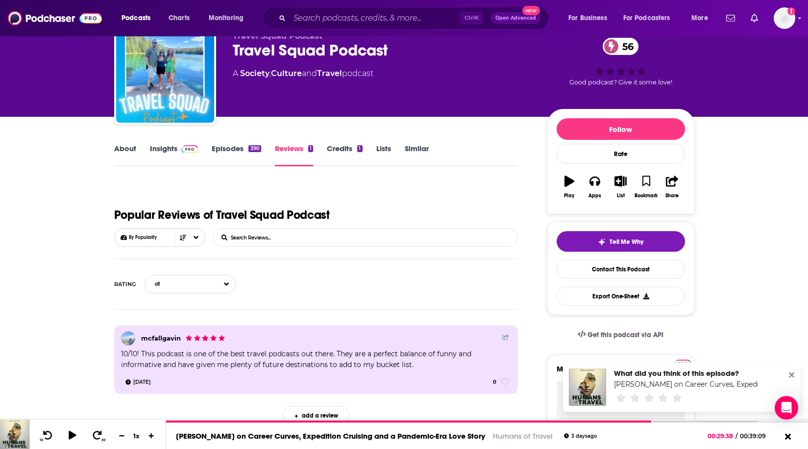
scroll to position [38, 0]
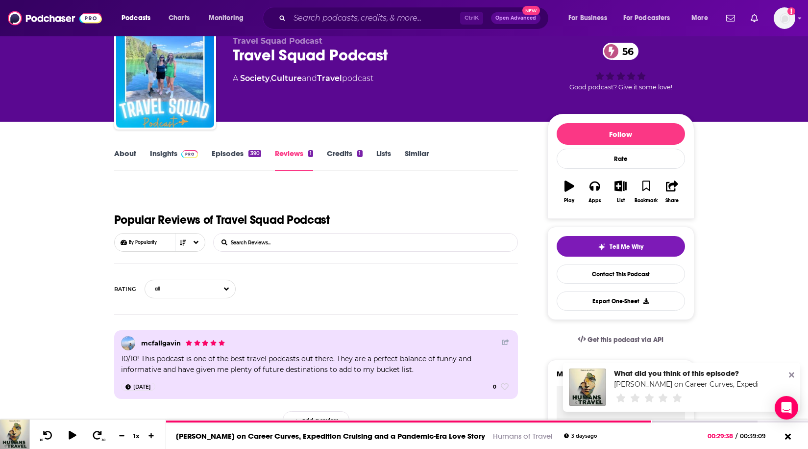
click at [229, 152] on link "Episodes 390" at bounding box center [236, 160] width 49 height 23
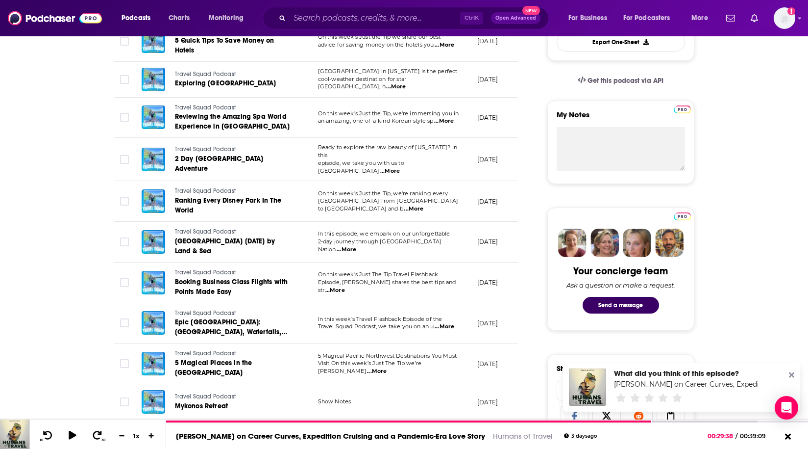
scroll to position [343, 0]
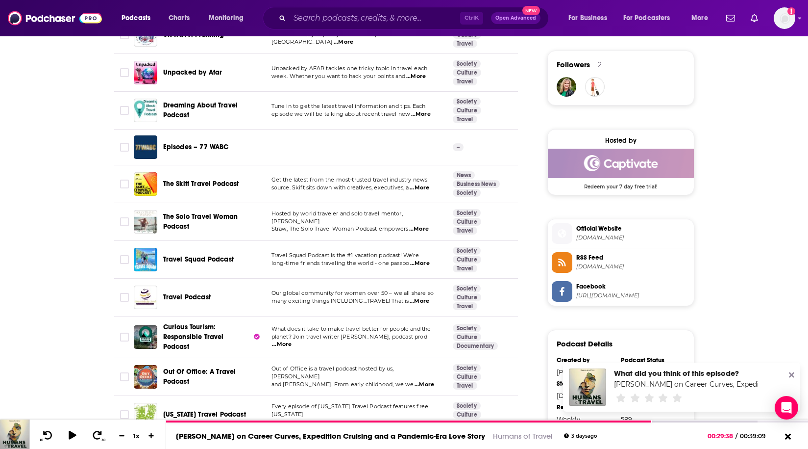
scroll to position [735, 0]
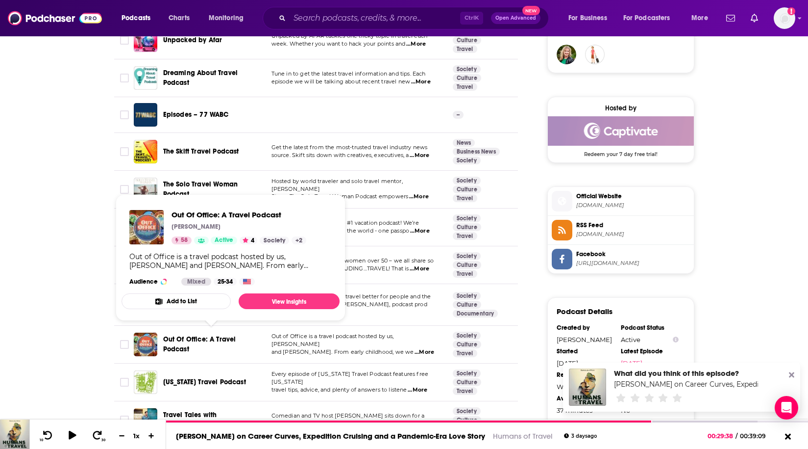
click at [231, 344] on span "Out Of Office: A Travel Podcast" at bounding box center [211, 344] width 97 height 20
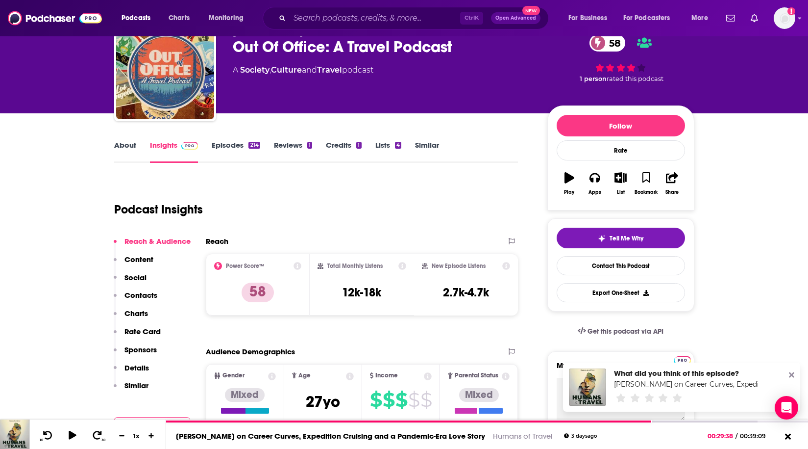
scroll to position [49, 0]
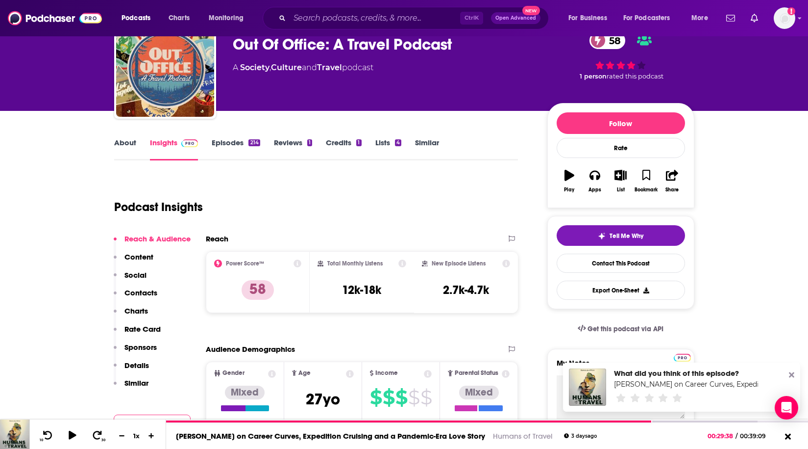
click at [130, 149] on link "About" at bounding box center [125, 149] width 22 height 23
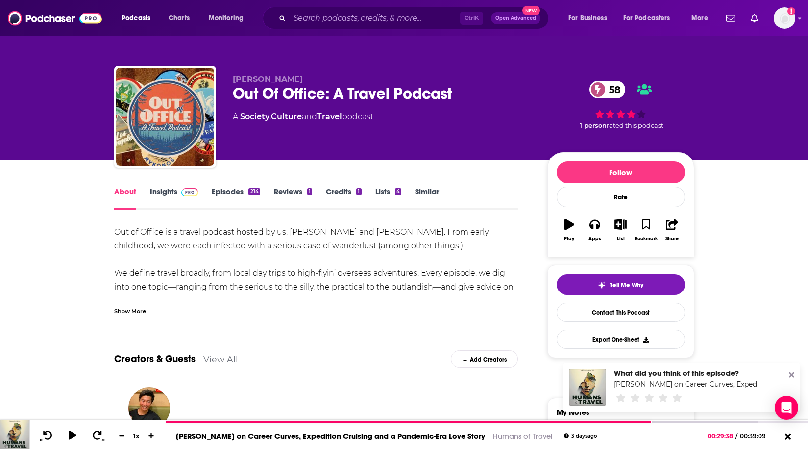
click at [125, 305] on div "Show More" at bounding box center [316, 307] width 404 height 17
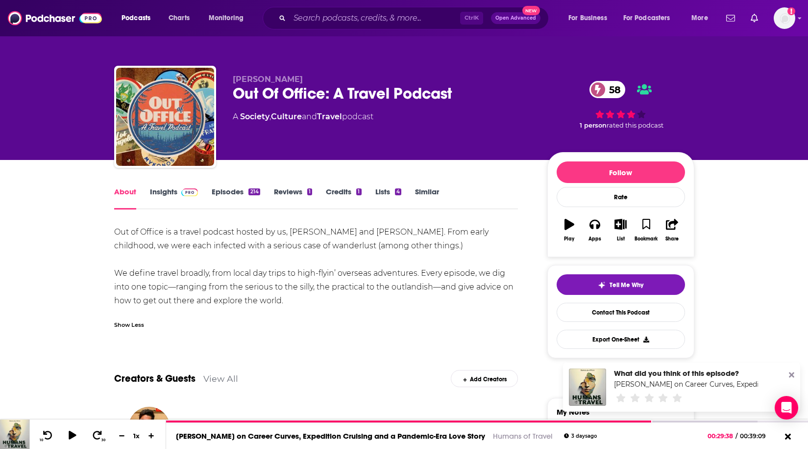
scroll to position [147, 0]
